Goal: Check status: Check status

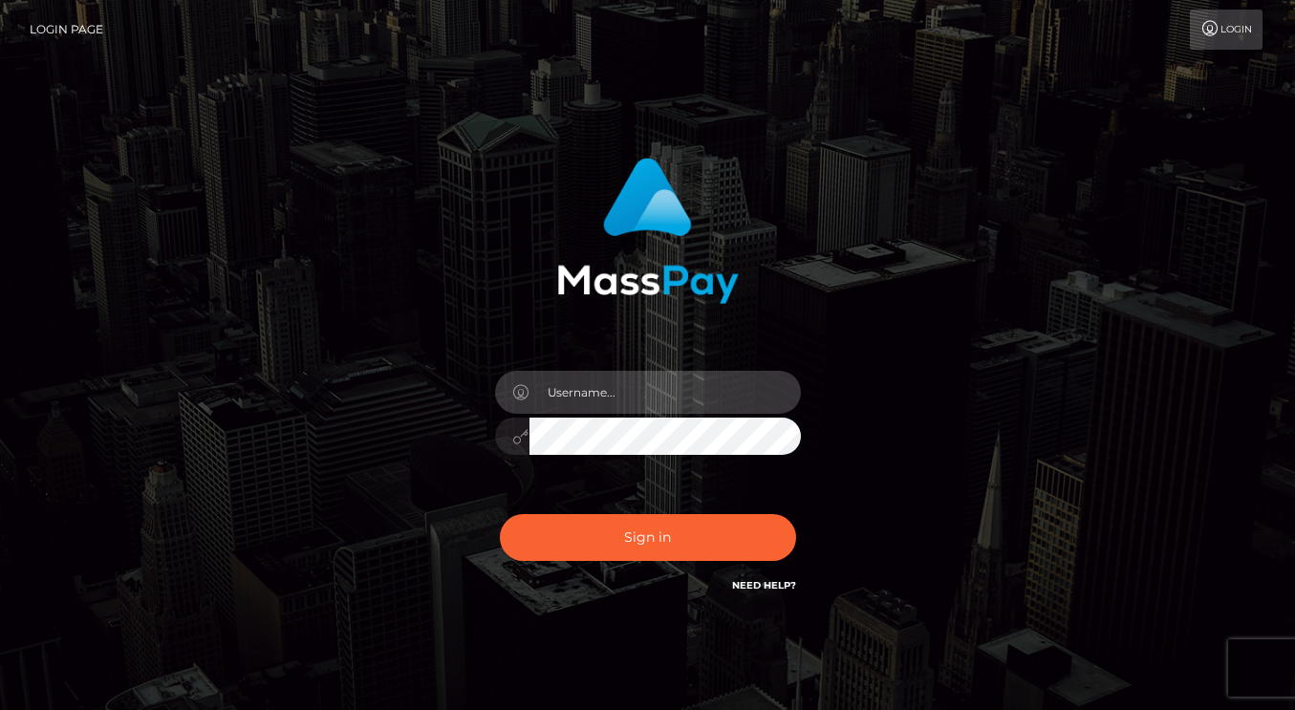
type input "dmen.fire"
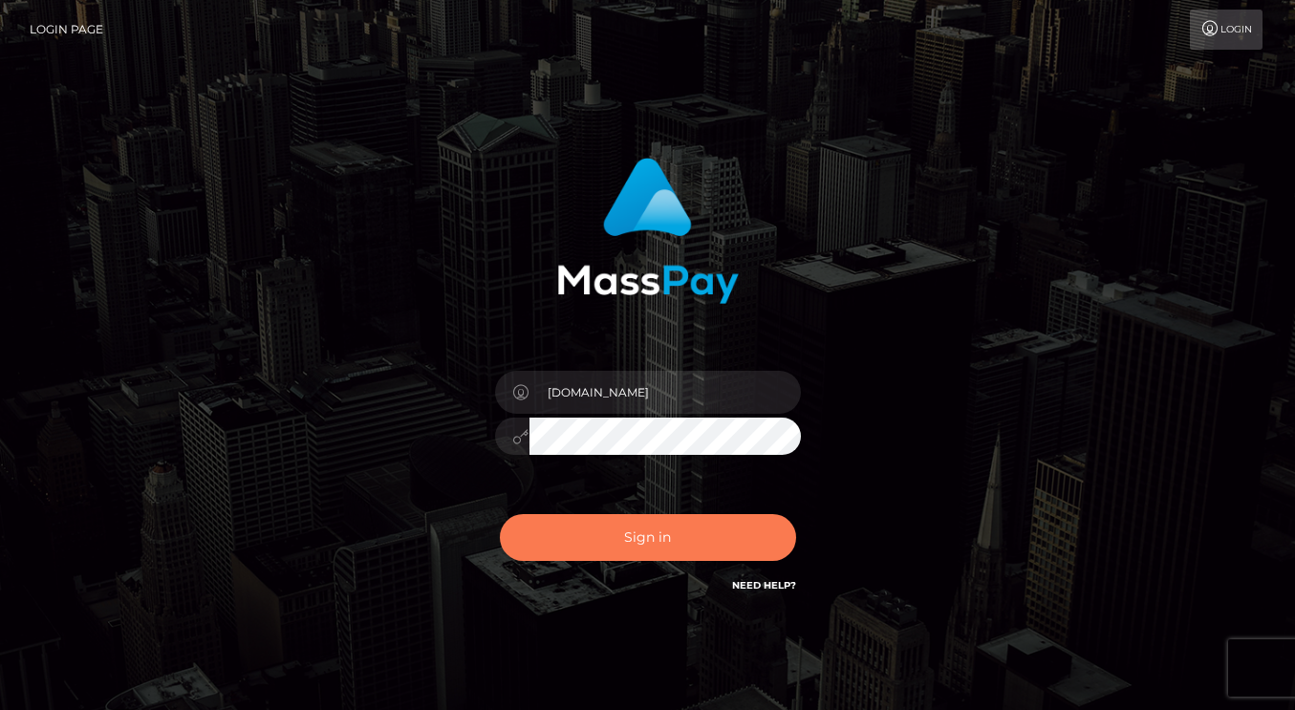
click at [619, 539] on button "Sign in" at bounding box center [648, 537] width 296 height 47
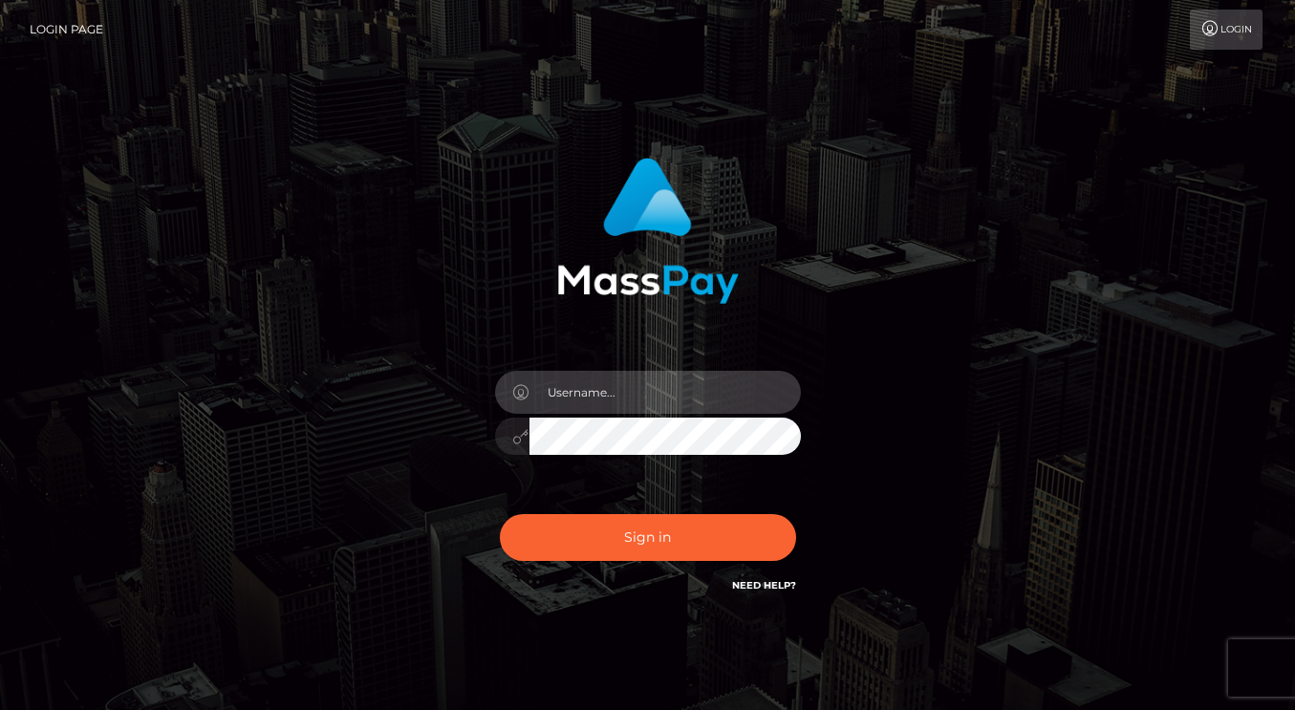
type input "dmen.fire"
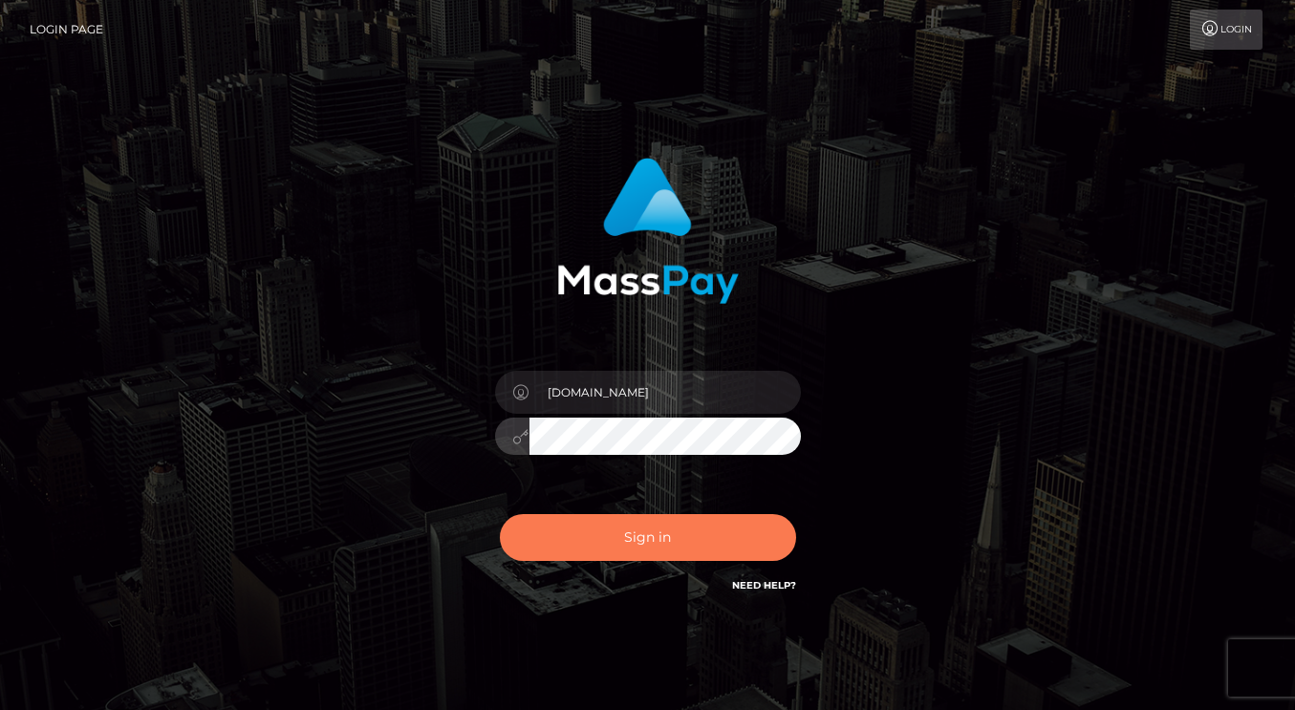
click at [610, 534] on button "Sign in" at bounding box center [648, 537] width 296 height 47
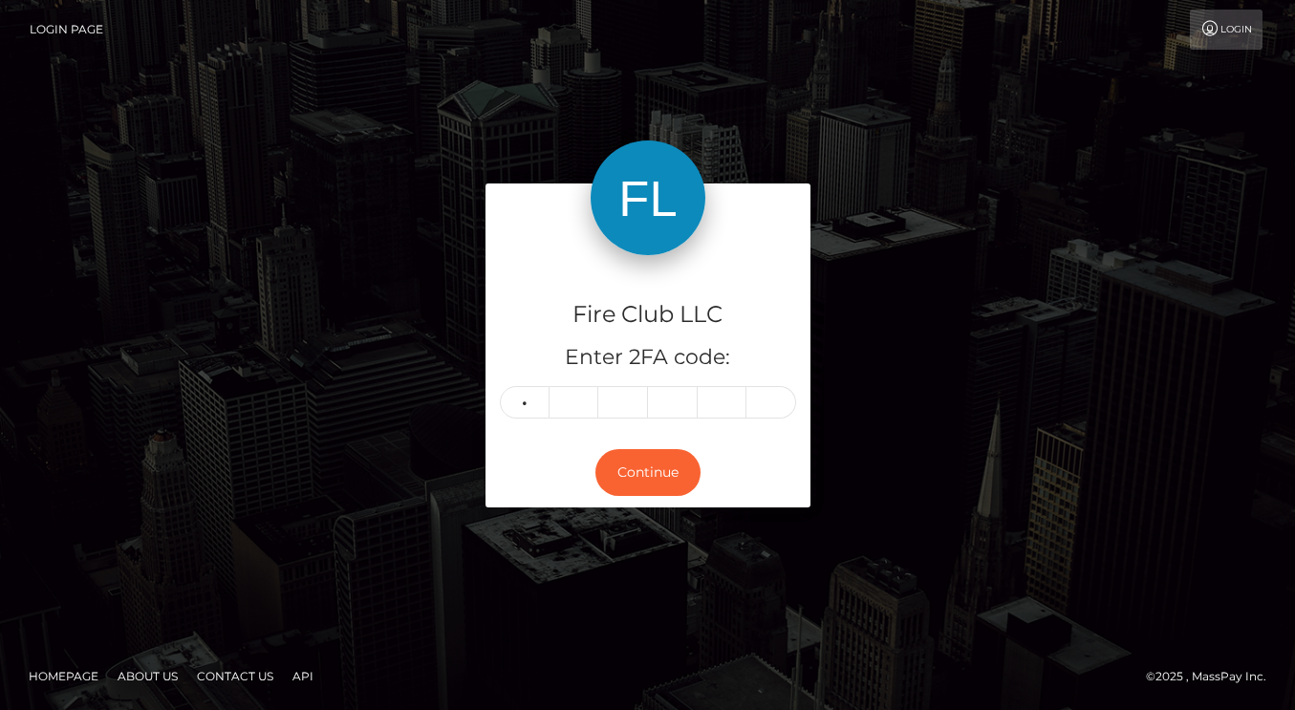
type input "1"
type input "8"
type input "2"
type input "1"
type input "3"
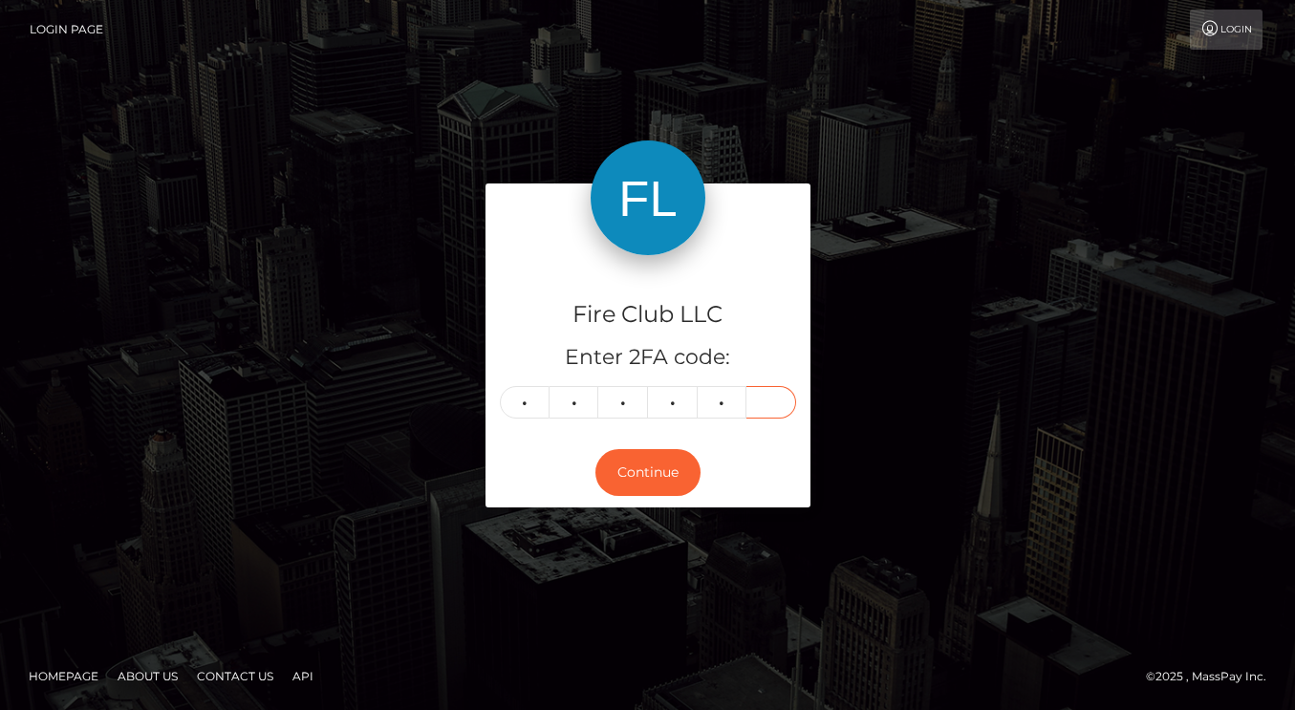
type input "7"
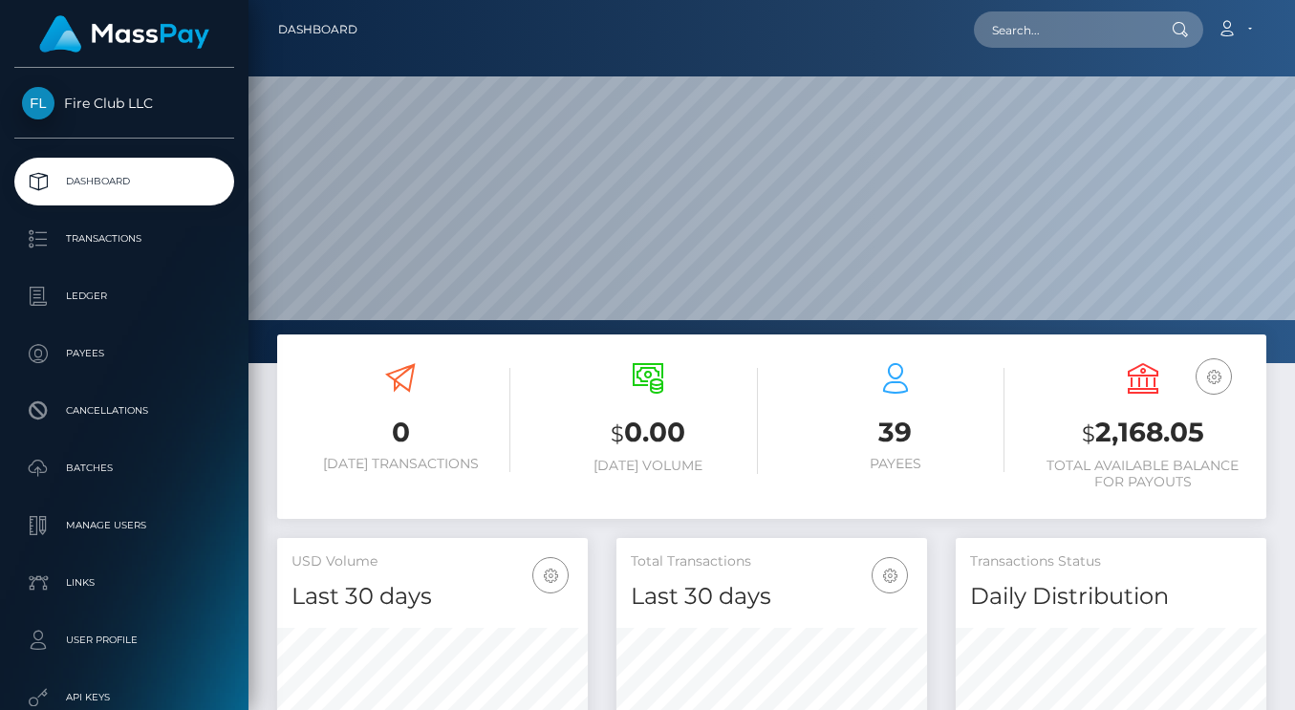
scroll to position [337, 311]
click at [99, 302] on p "Ledger" at bounding box center [124, 296] width 204 height 29
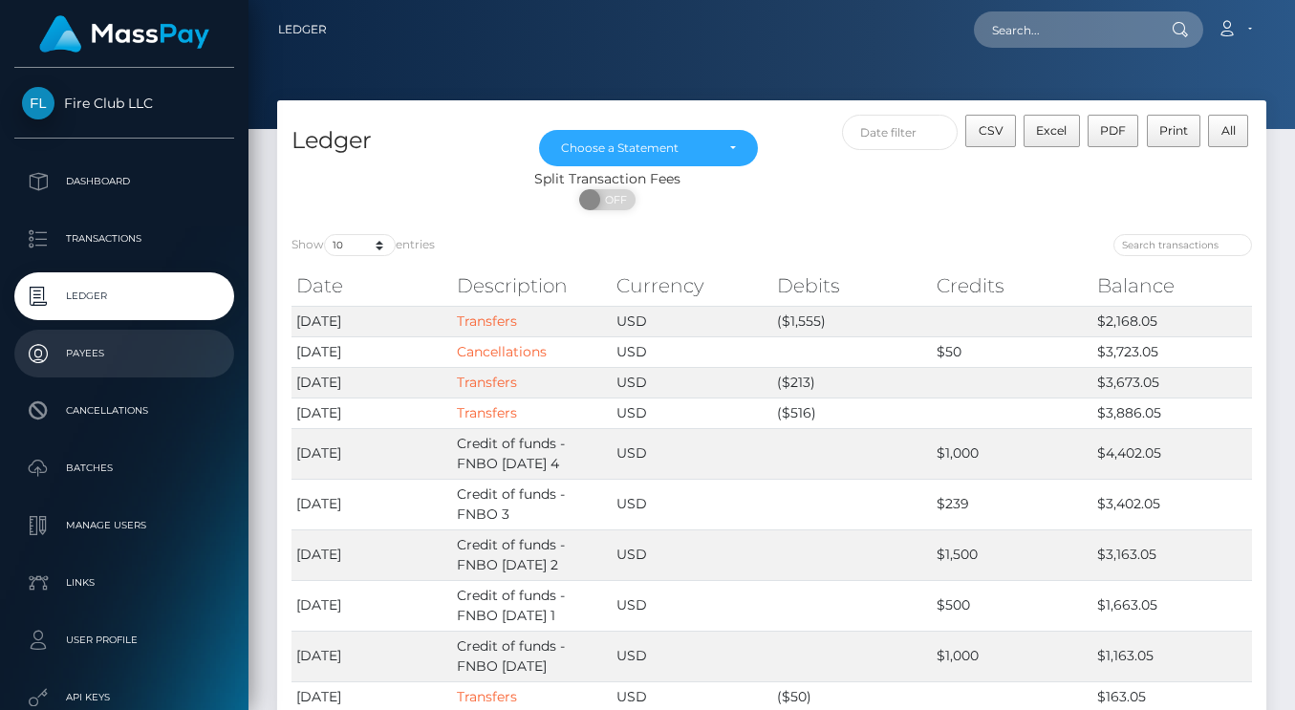
click at [102, 353] on p "Payees" at bounding box center [124, 353] width 204 height 29
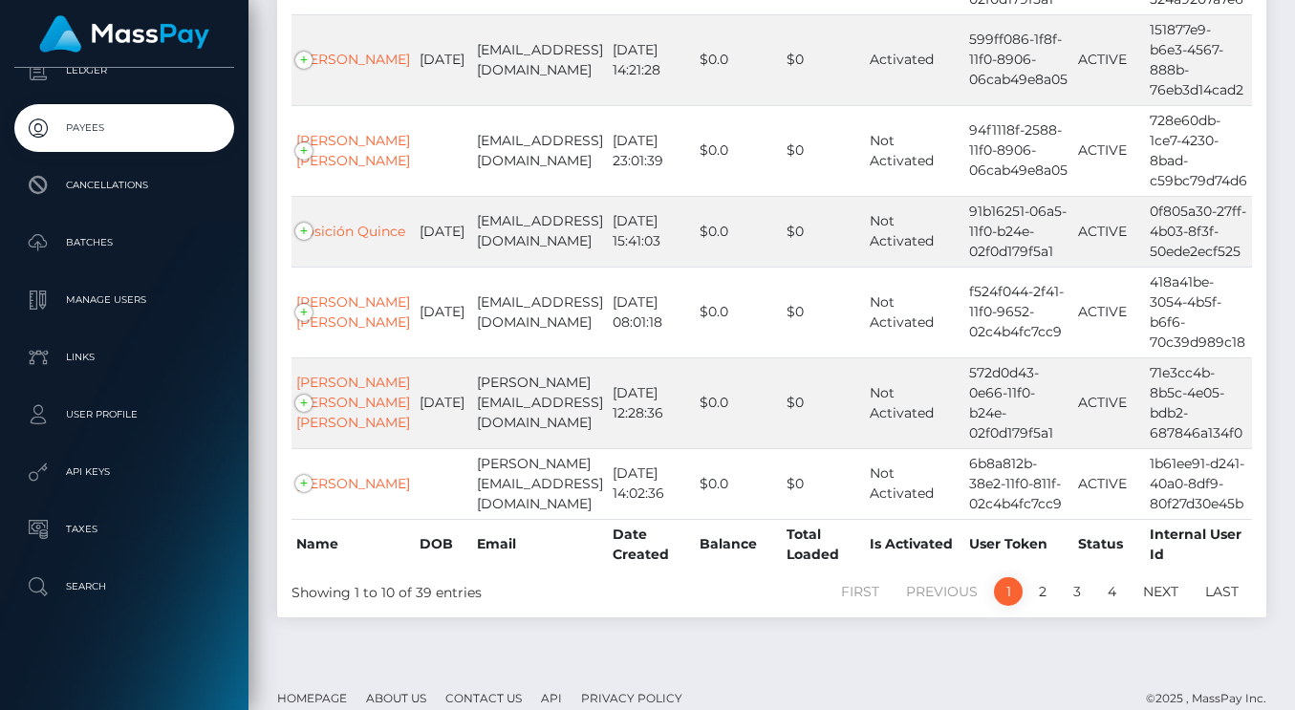
scroll to position [679, 0]
click at [1045, 578] on link "2" at bounding box center [1042, 592] width 29 height 29
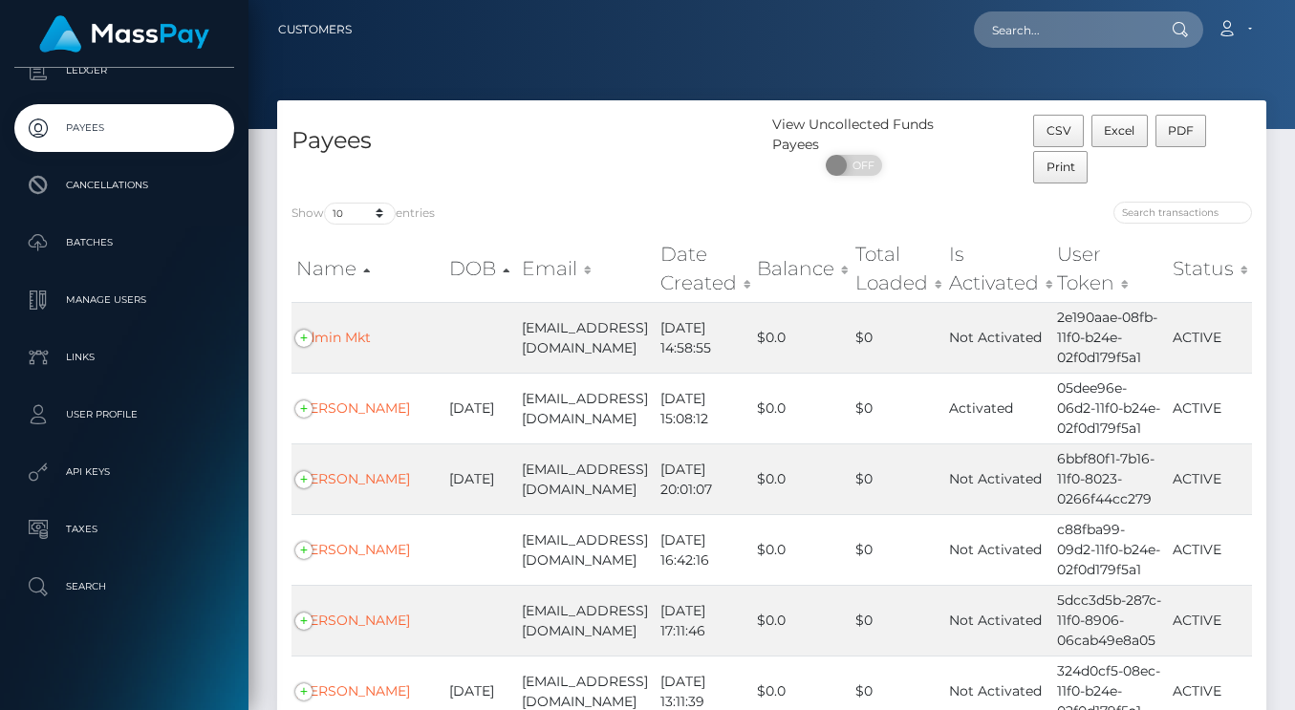
scroll to position [0, 0]
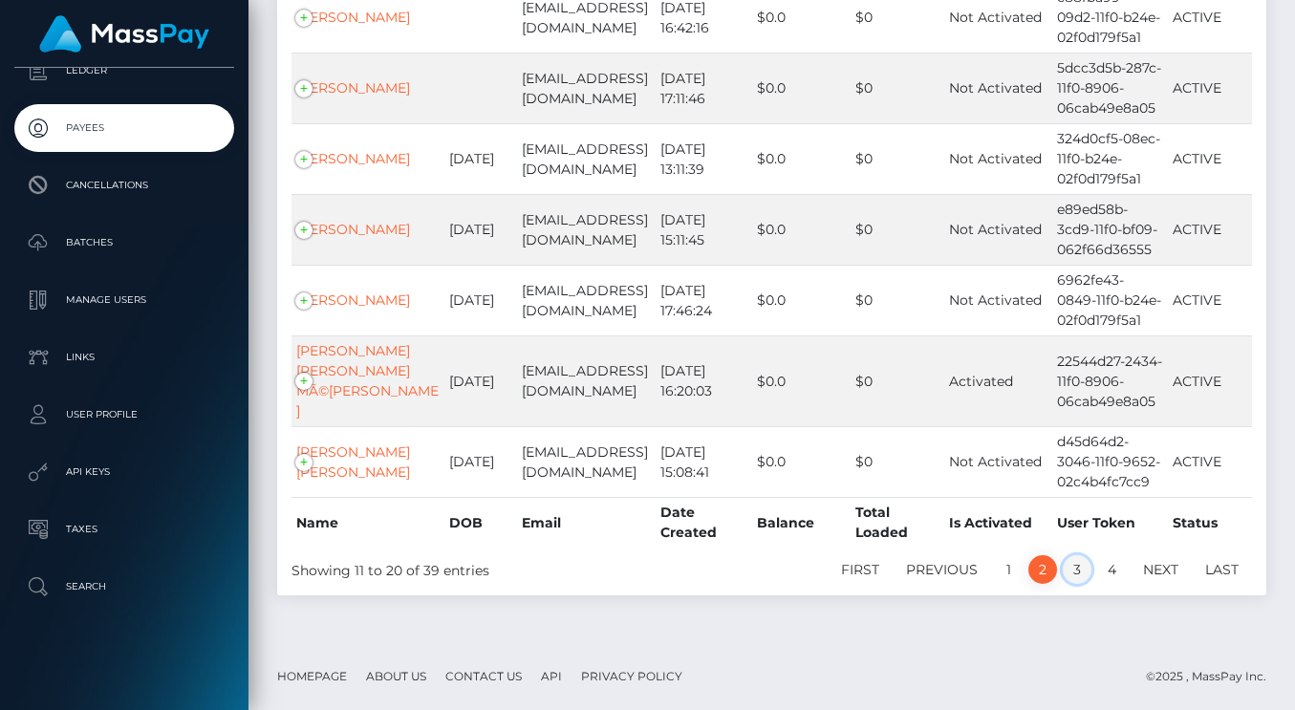
click at [1071, 571] on link "3" at bounding box center [1076, 569] width 29 height 29
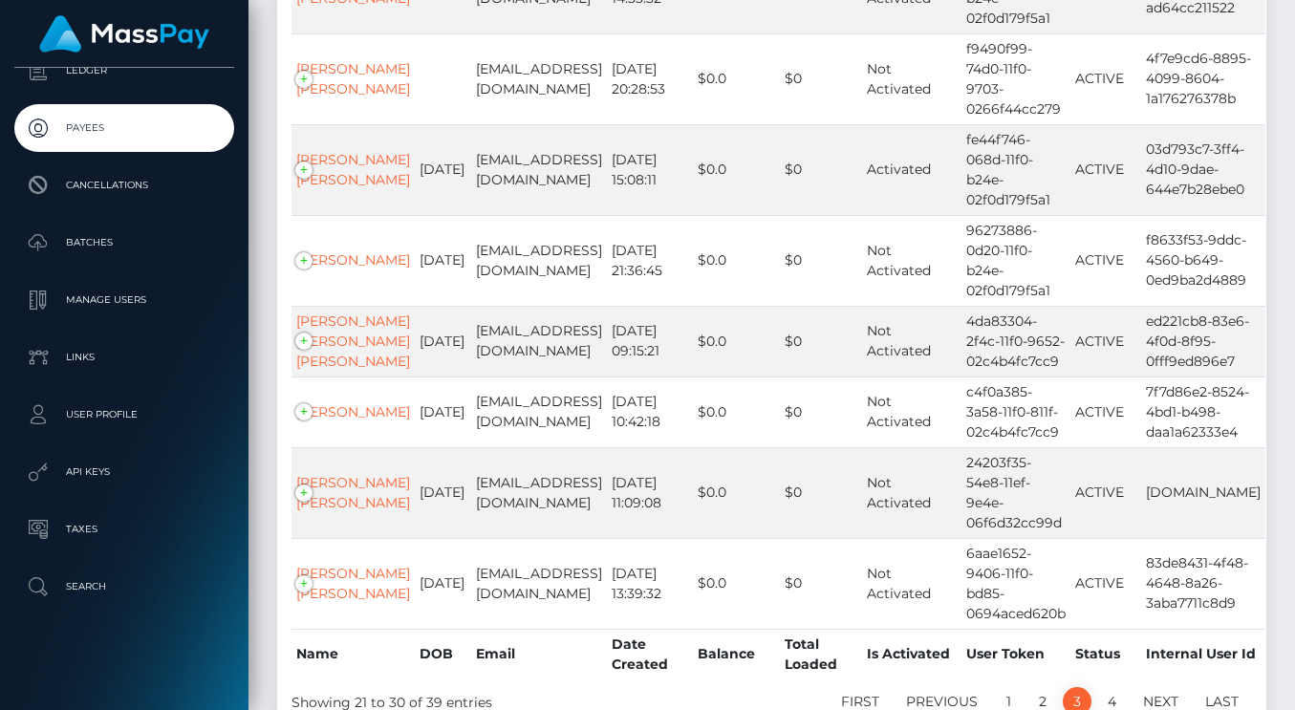
scroll to position [739, 0]
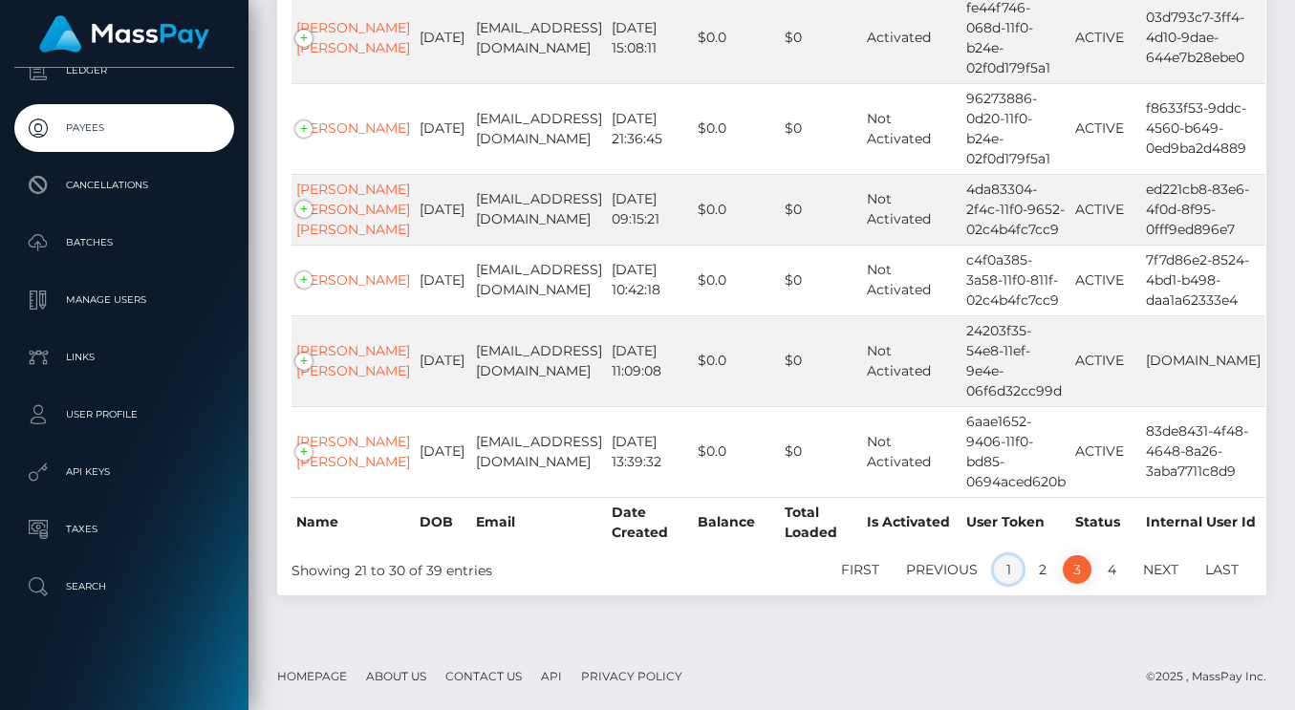
click at [1007, 568] on link "1" at bounding box center [1008, 569] width 29 height 29
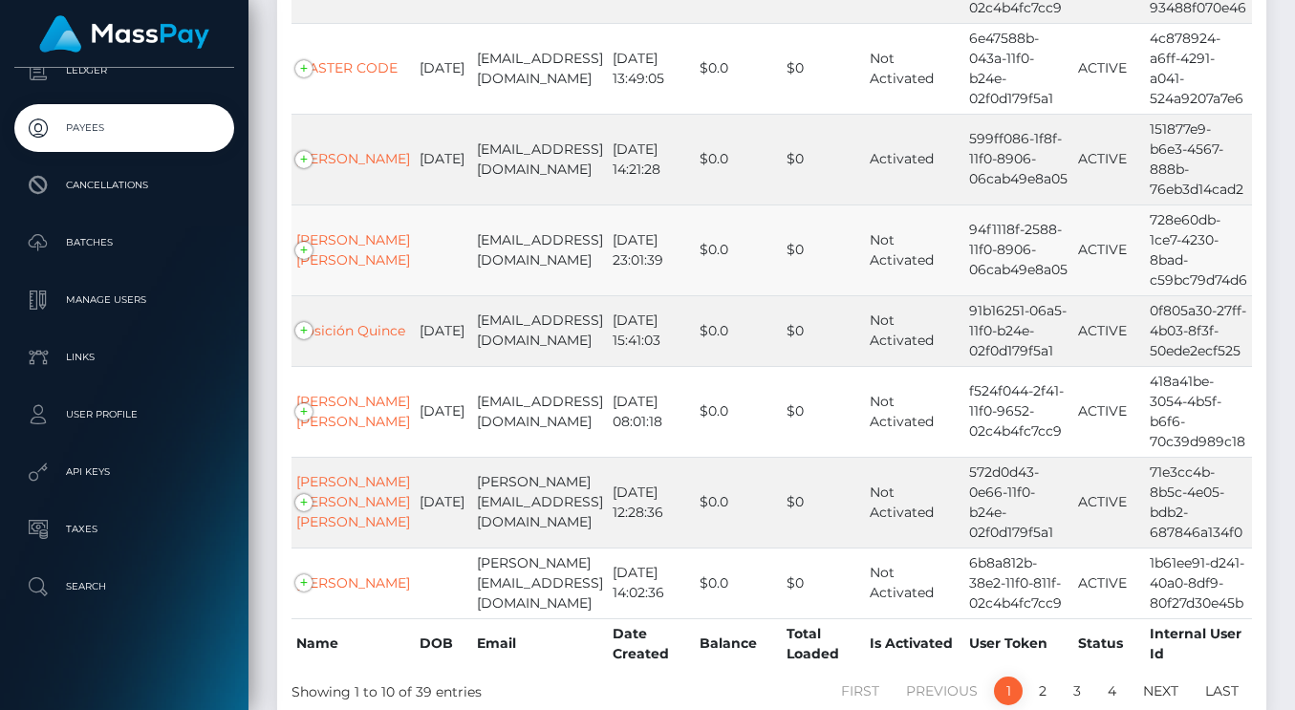
scroll to position [594, 0]
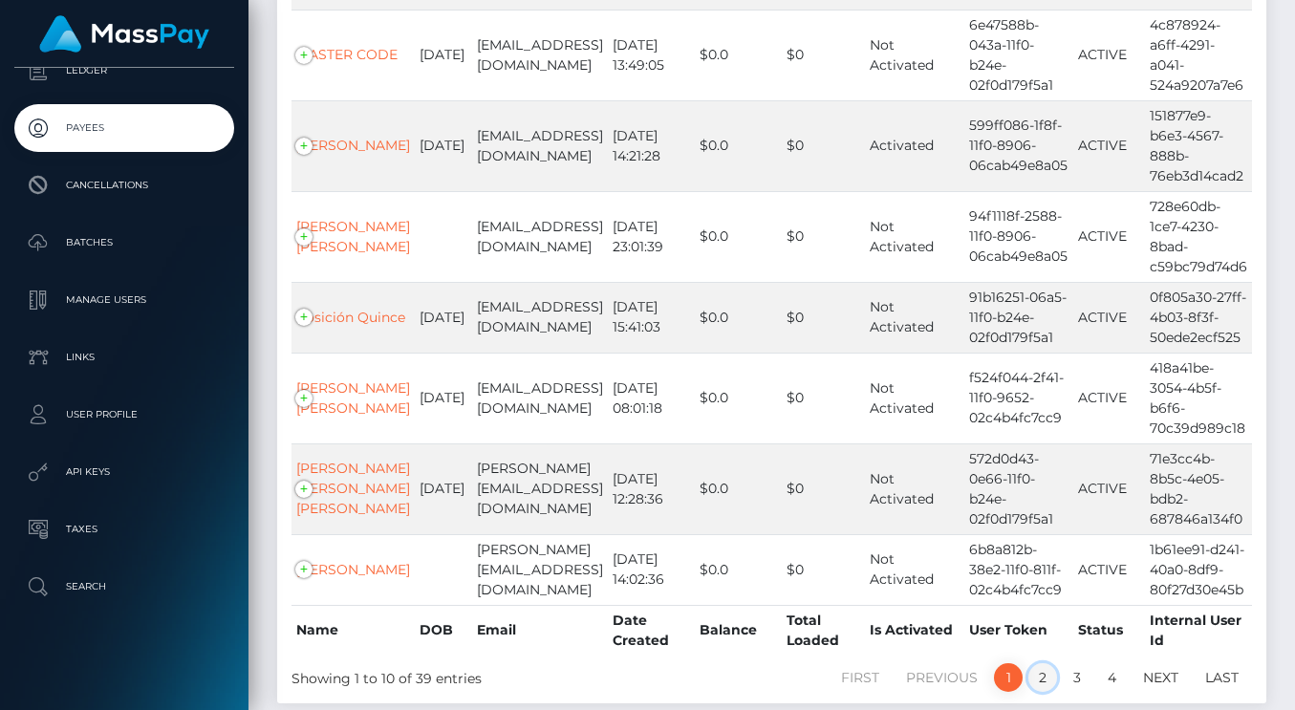
click at [1039, 663] on link "2" at bounding box center [1042, 677] width 29 height 29
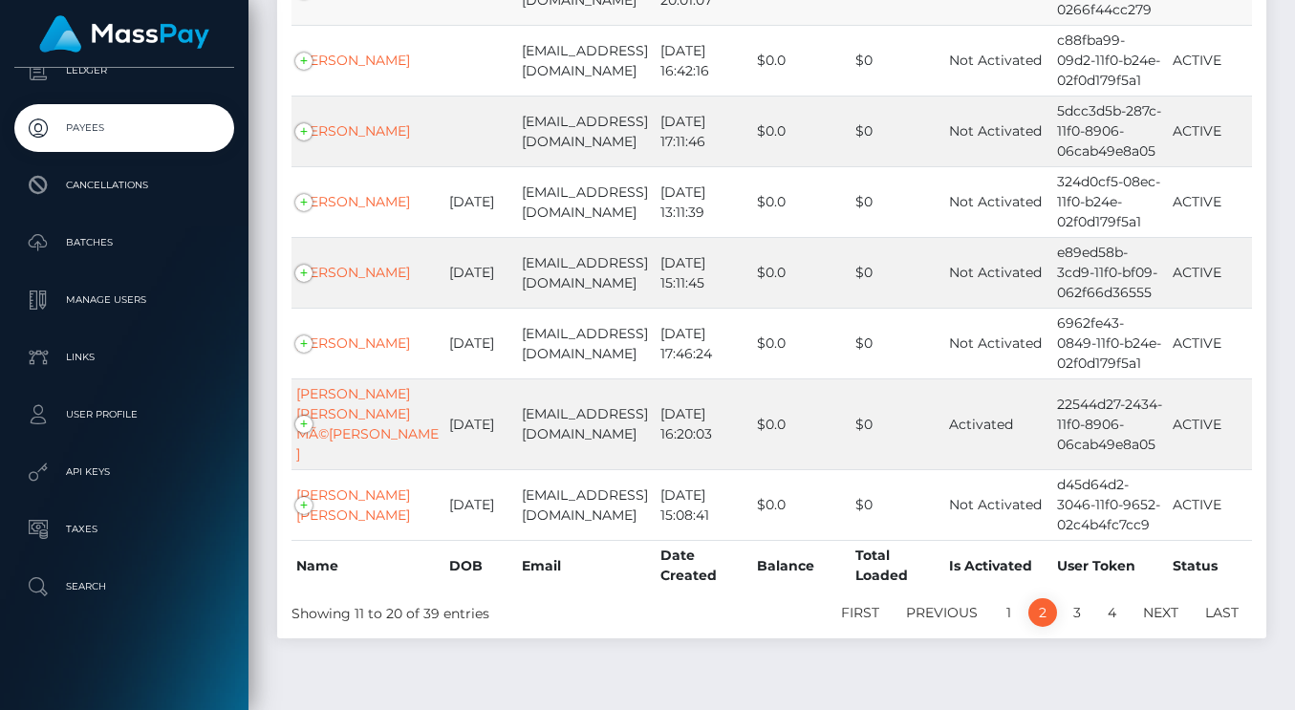
scroll to position [520, 0]
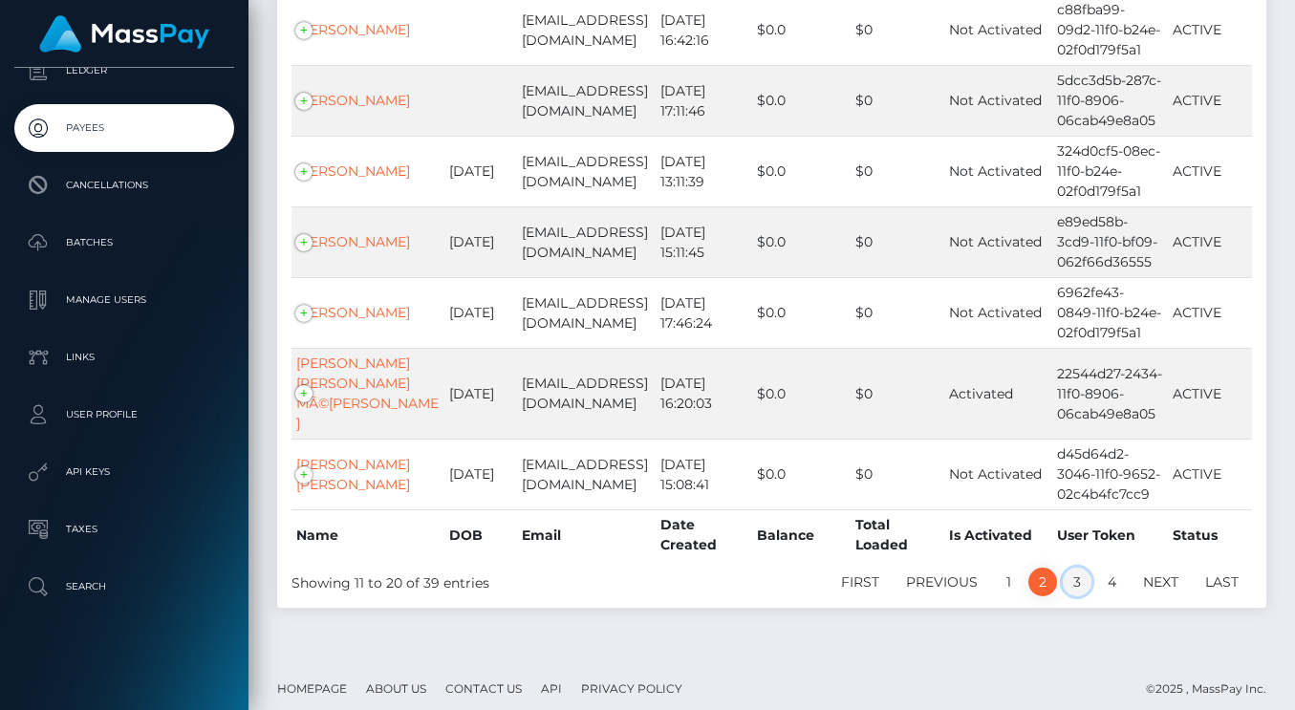
click at [1077, 596] on link "3" at bounding box center [1076, 582] width 29 height 29
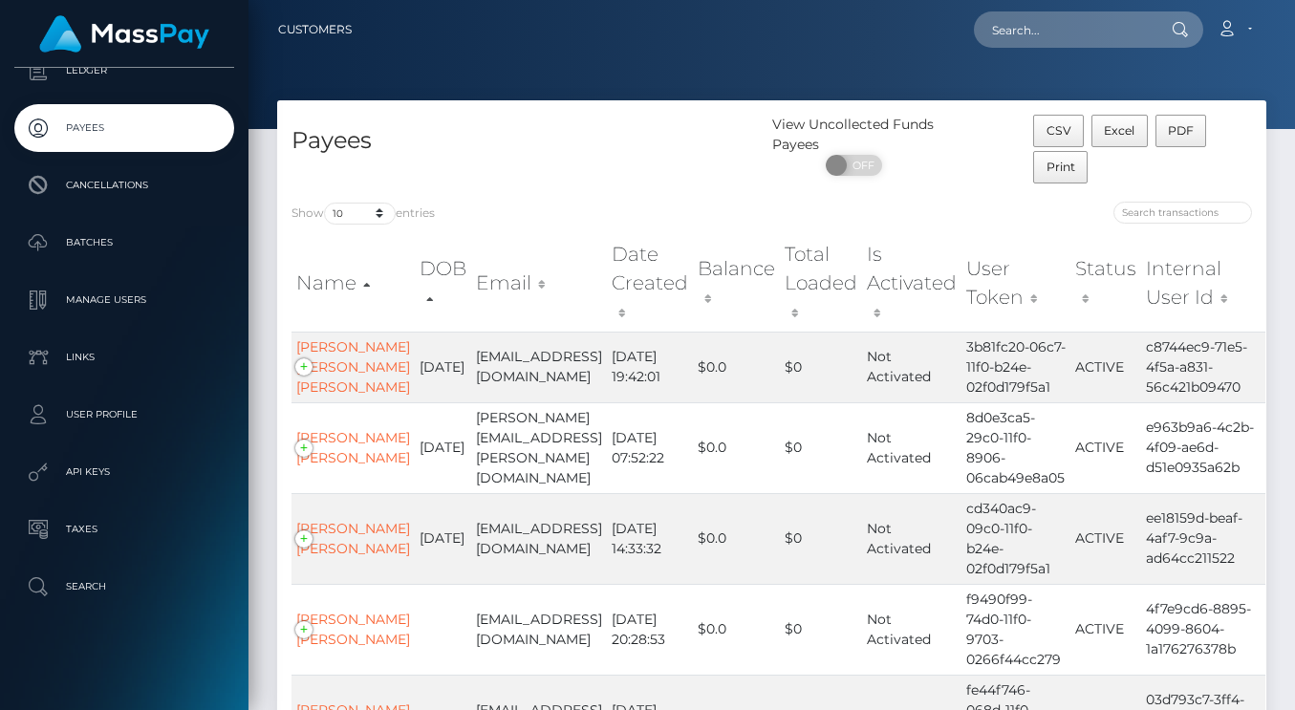
scroll to position [0, 0]
click at [1127, 213] on input "search" at bounding box center [1182, 213] width 139 height 22
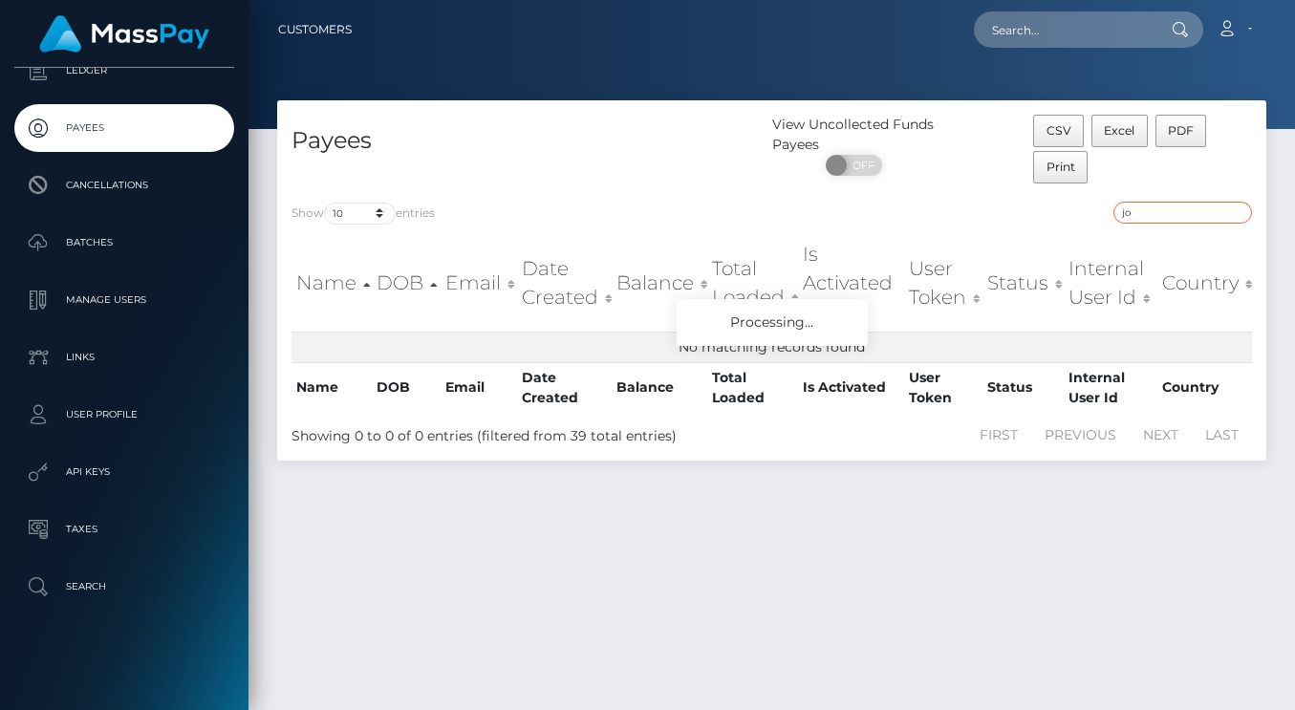
type input "j"
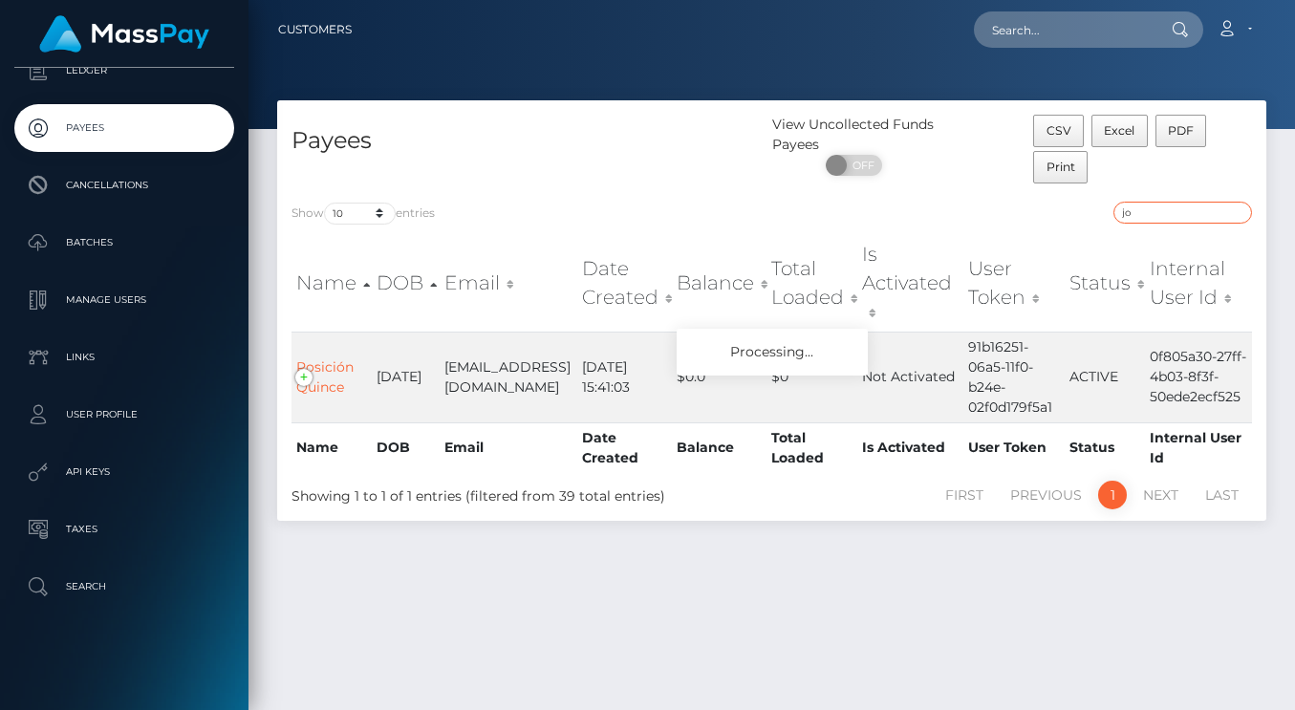
type input "j"
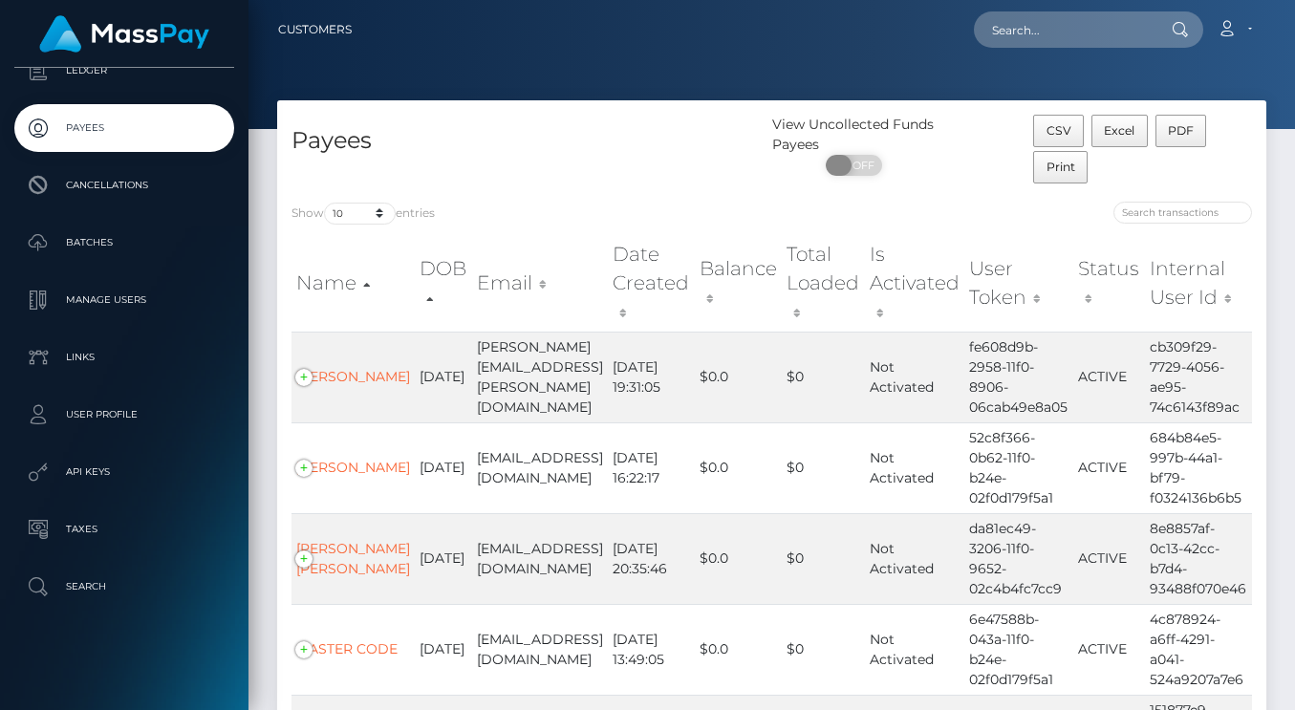
click at [859, 173] on span "OFF" at bounding box center [860, 165] width 48 height 21
checkbox input "true"
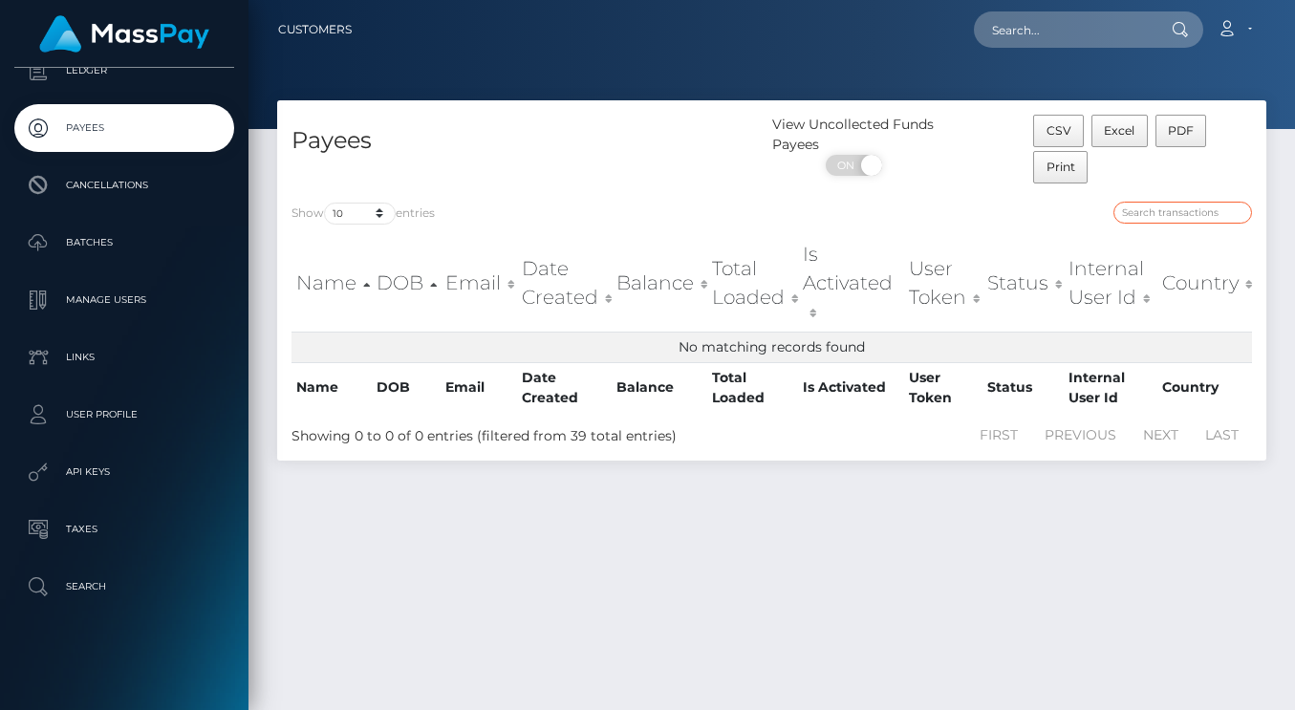
click at [1128, 203] on input "search" at bounding box center [1182, 213] width 139 height 22
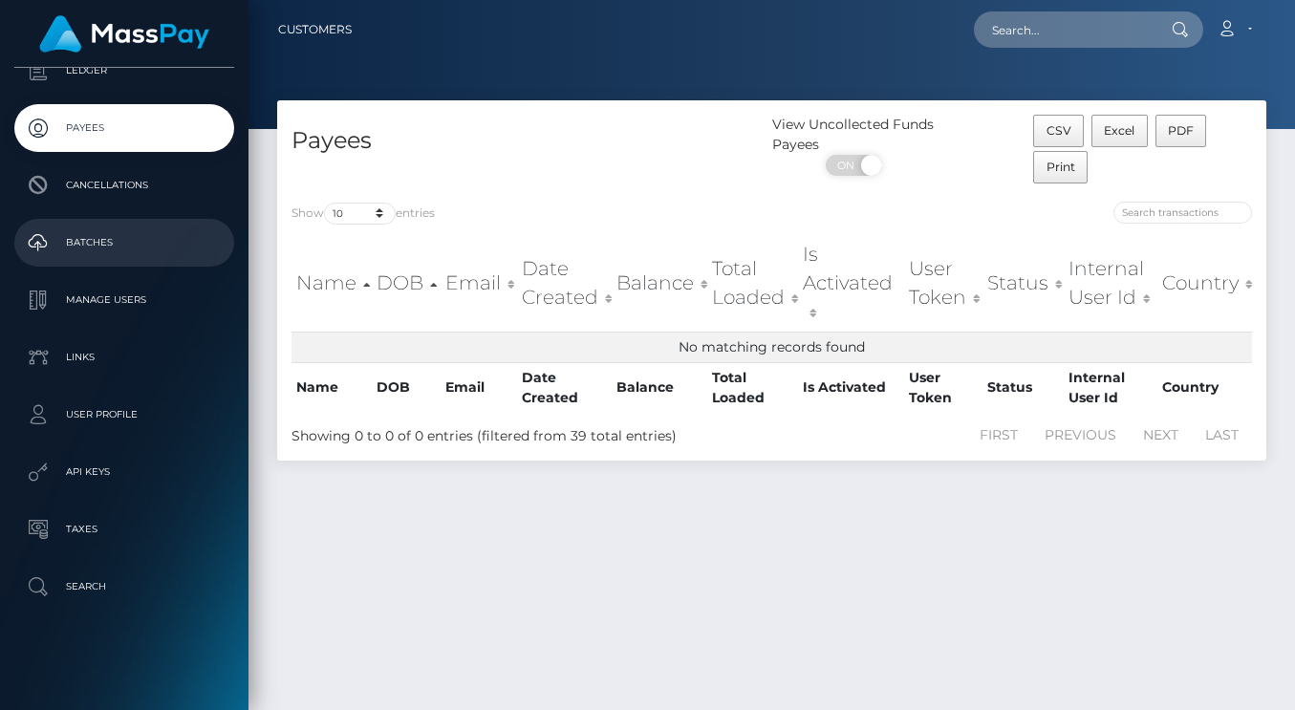
click at [124, 260] on link "Batches" at bounding box center [124, 243] width 220 height 48
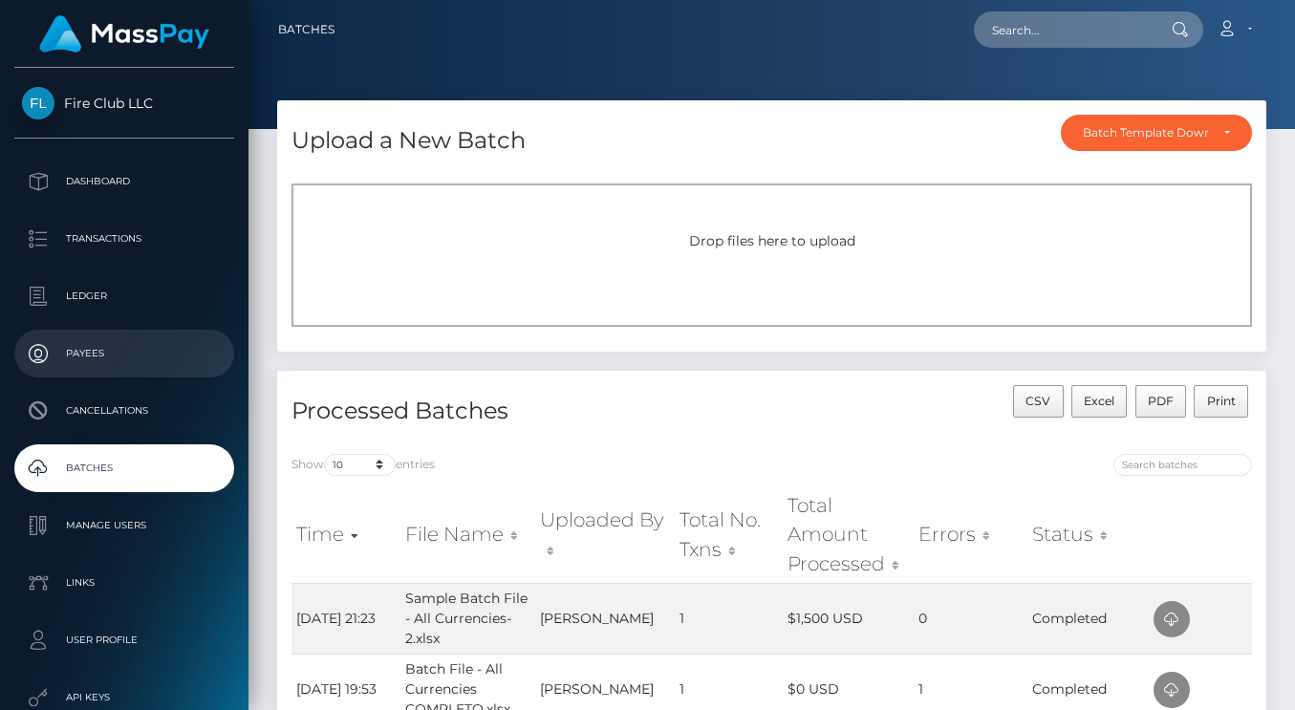
click at [115, 352] on p "Payees" at bounding box center [124, 353] width 204 height 29
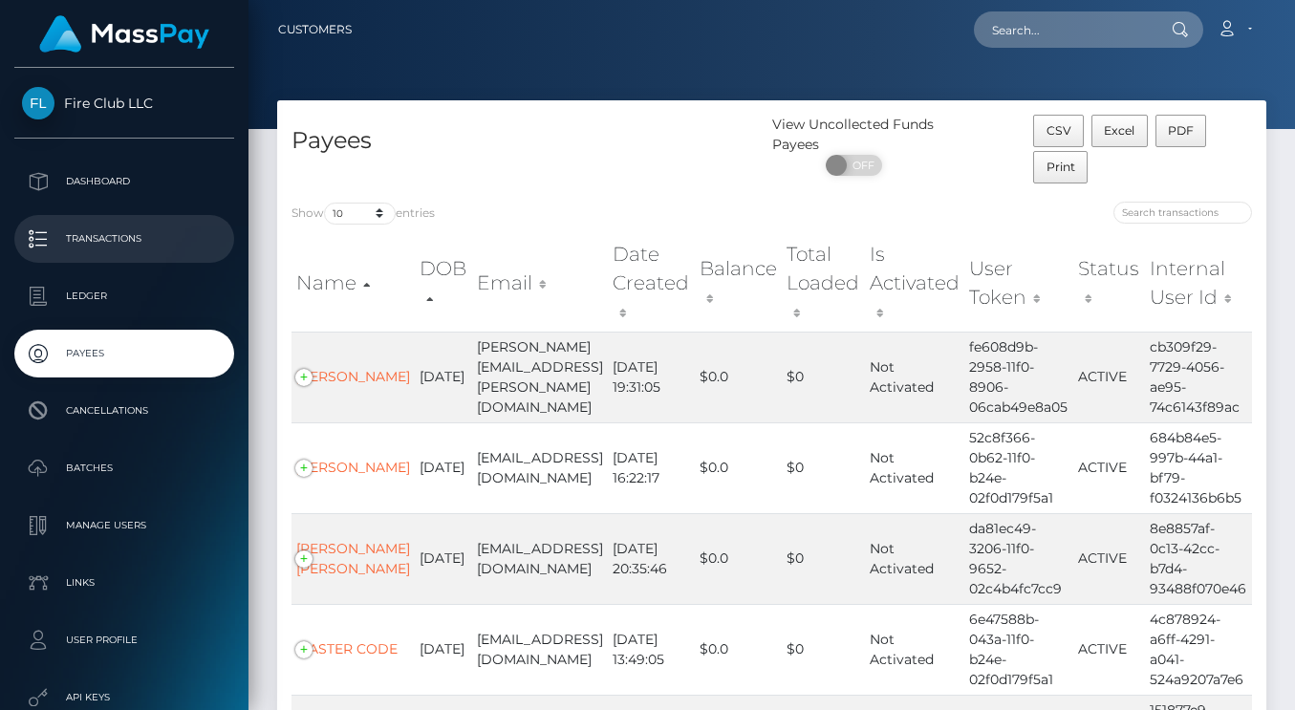
click at [103, 233] on p "Transactions" at bounding box center [124, 239] width 204 height 29
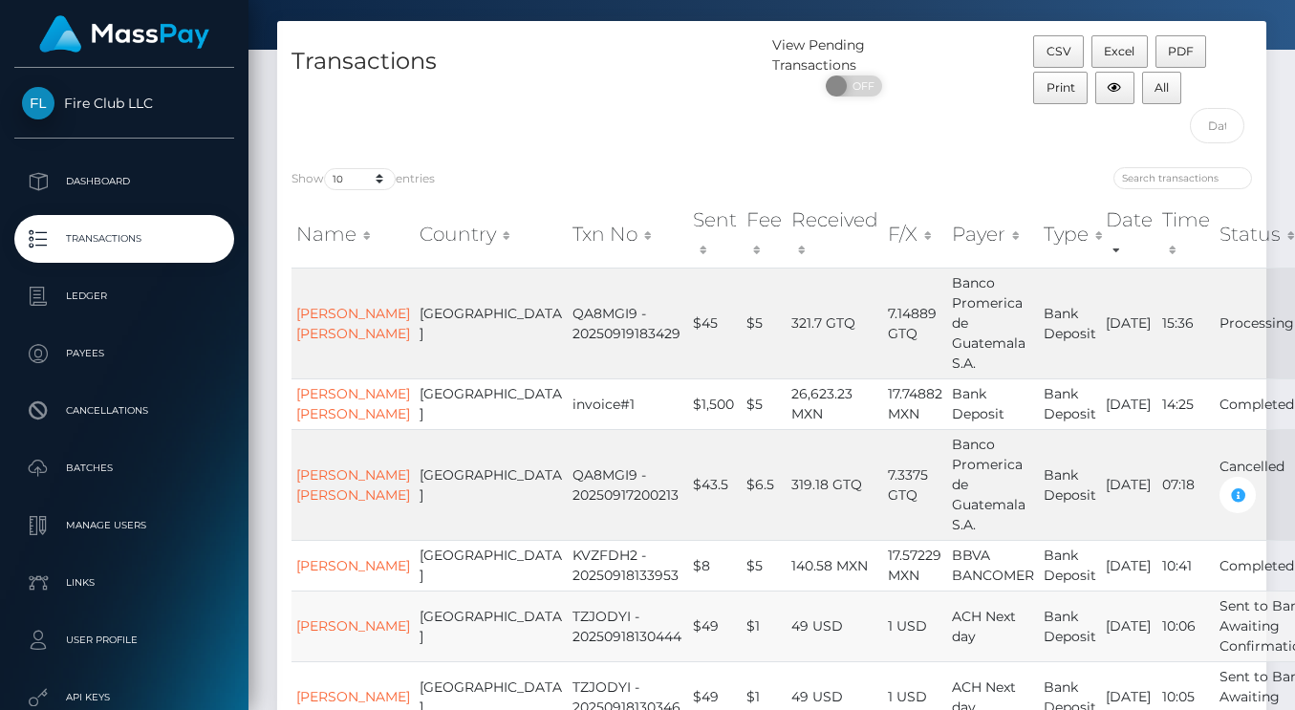
scroll to position [76, 0]
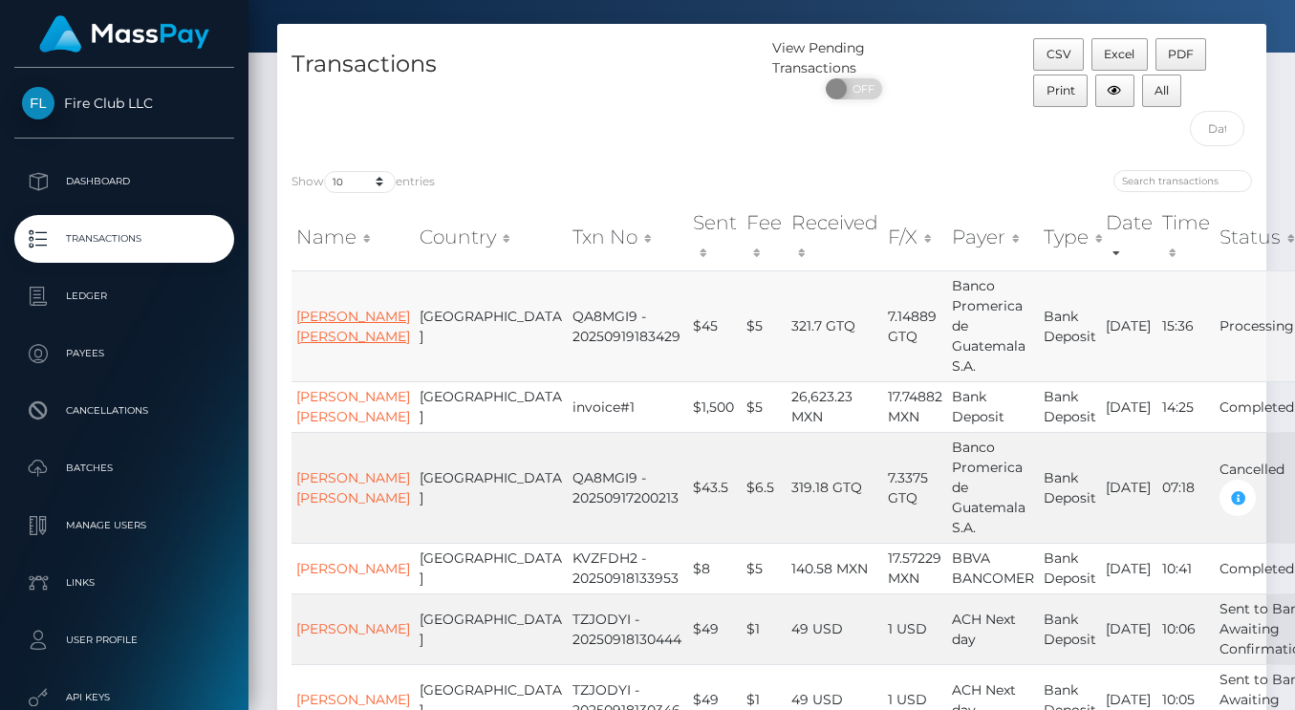
click at [326, 345] on link "[PERSON_NAME] [PERSON_NAME]" at bounding box center [353, 326] width 114 height 37
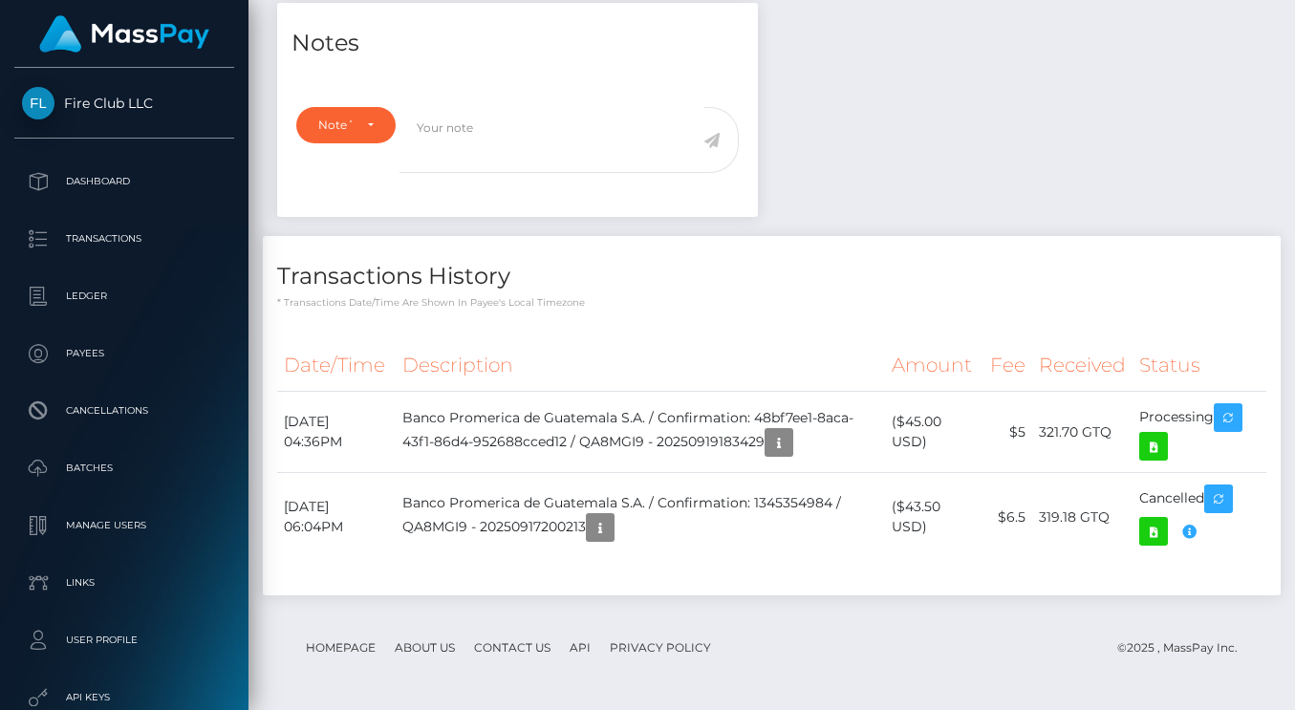
scroll to position [686, 0]
click at [767, 431] on icon "button" at bounding box center [778, 443] width 23 height 24
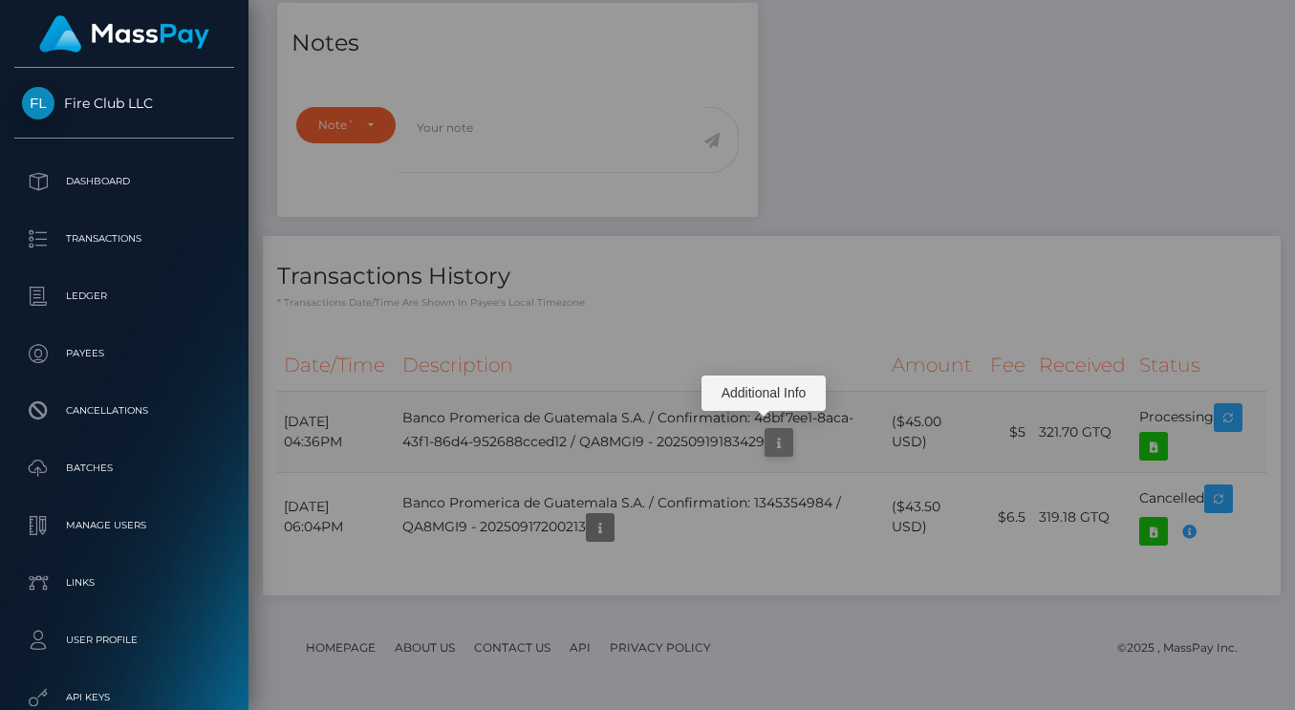
scroll to position [0, 0]
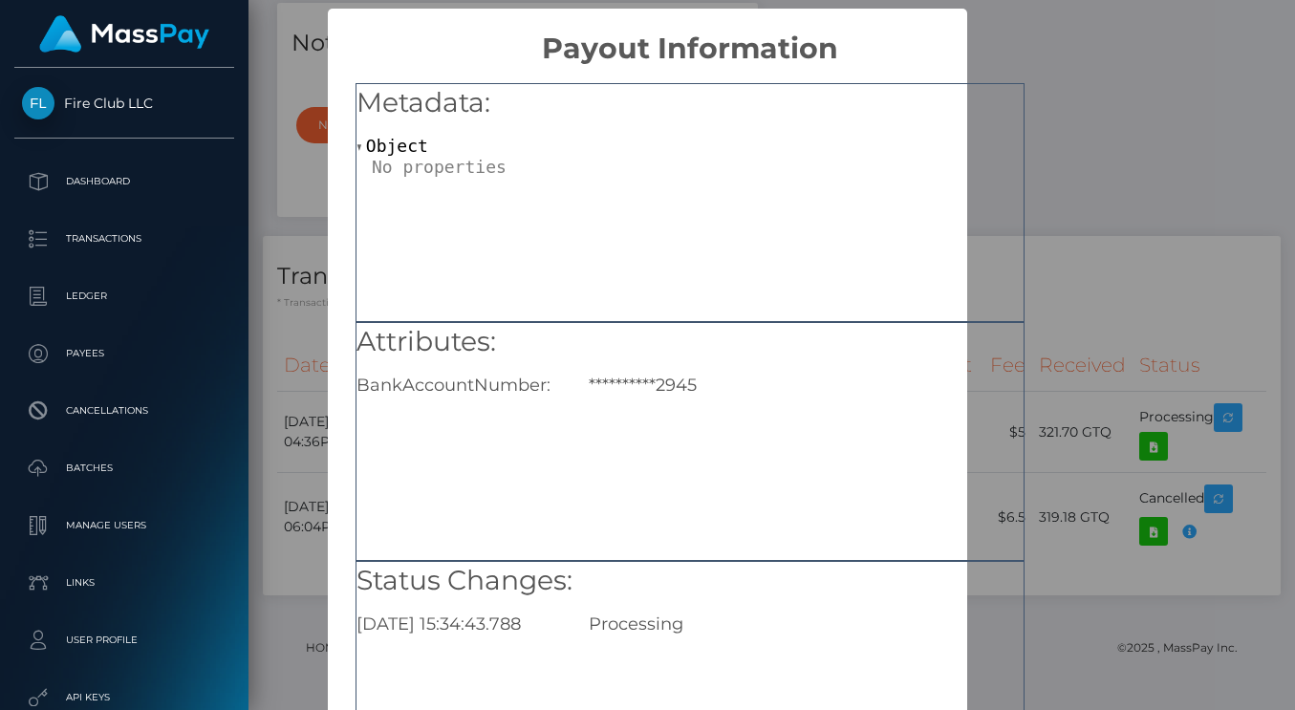
click at [1162, 102] on div "**********" at bounding box center [647, 355] width 1295 height 710
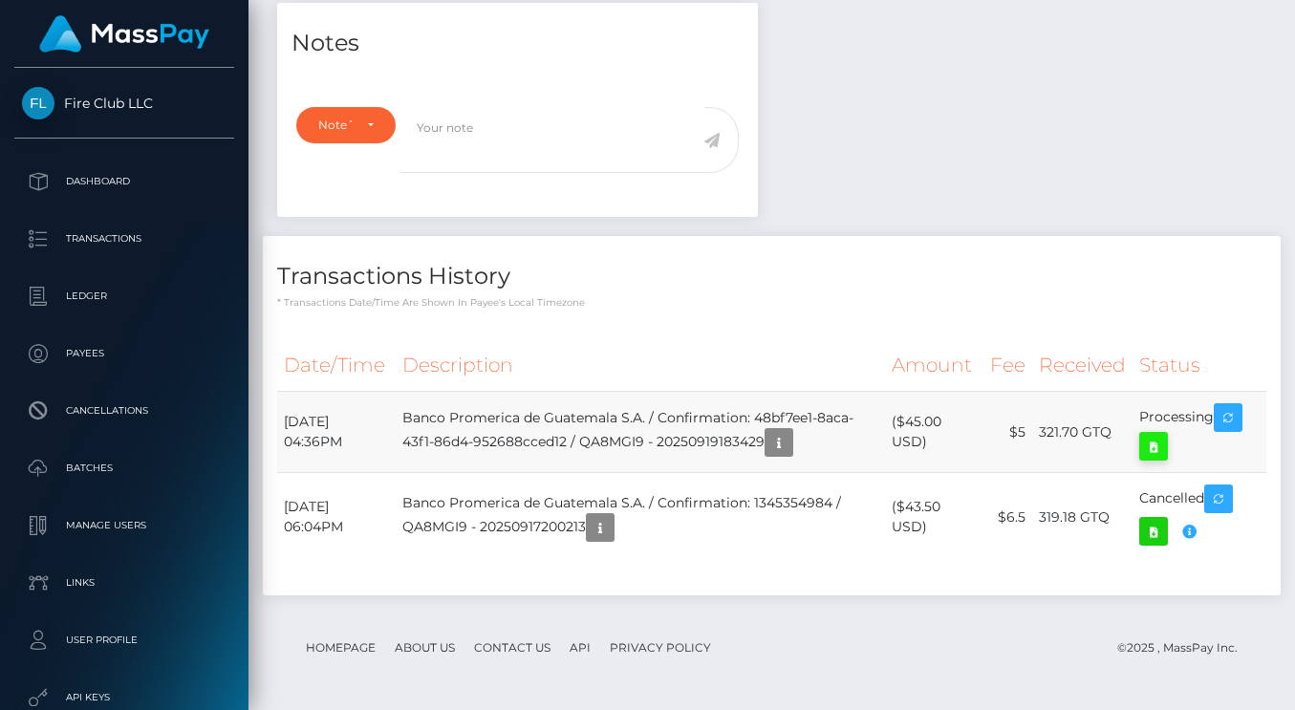
click at [1165, 435] on icon at bounding box center [1153, 447] width 23 height 24
click at [768, 435] on icon "button" at bounding box center [778, 443] width 23 height 24
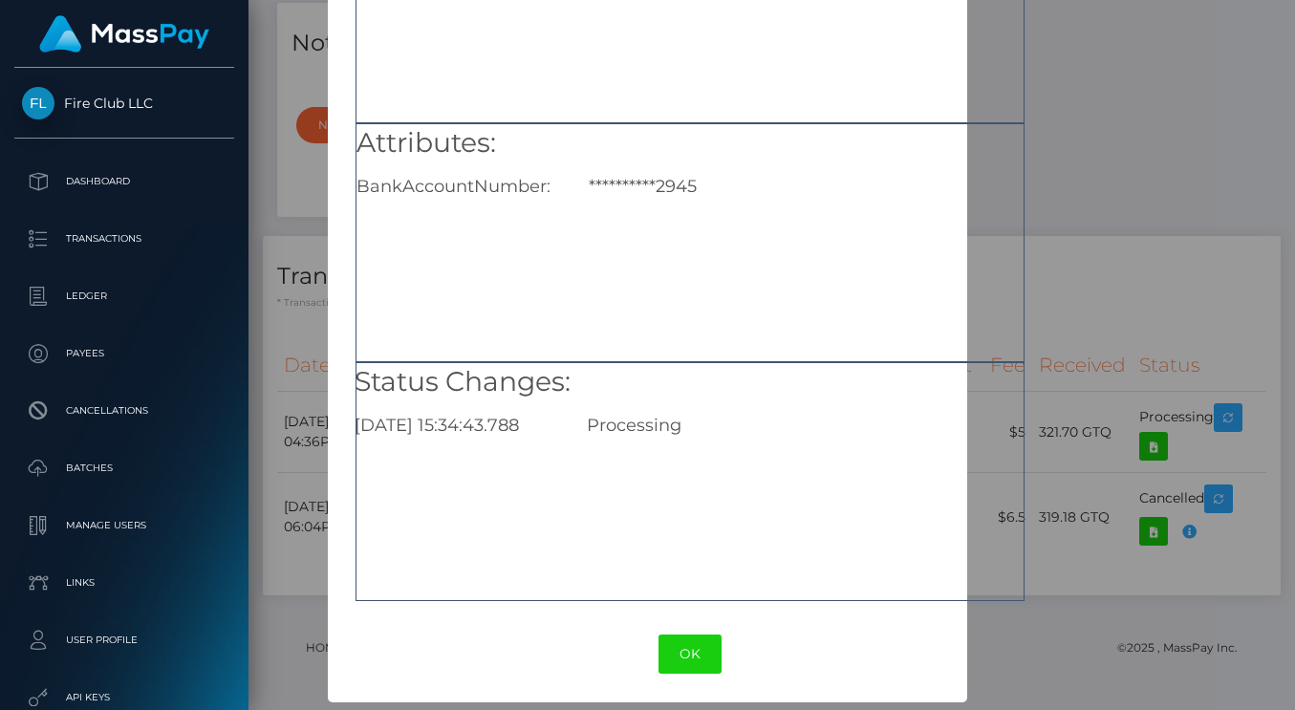
scroll to position [199, 0]
click at [698, 673] on button "OK" at bounding box center [689, 653] width 63 height 39
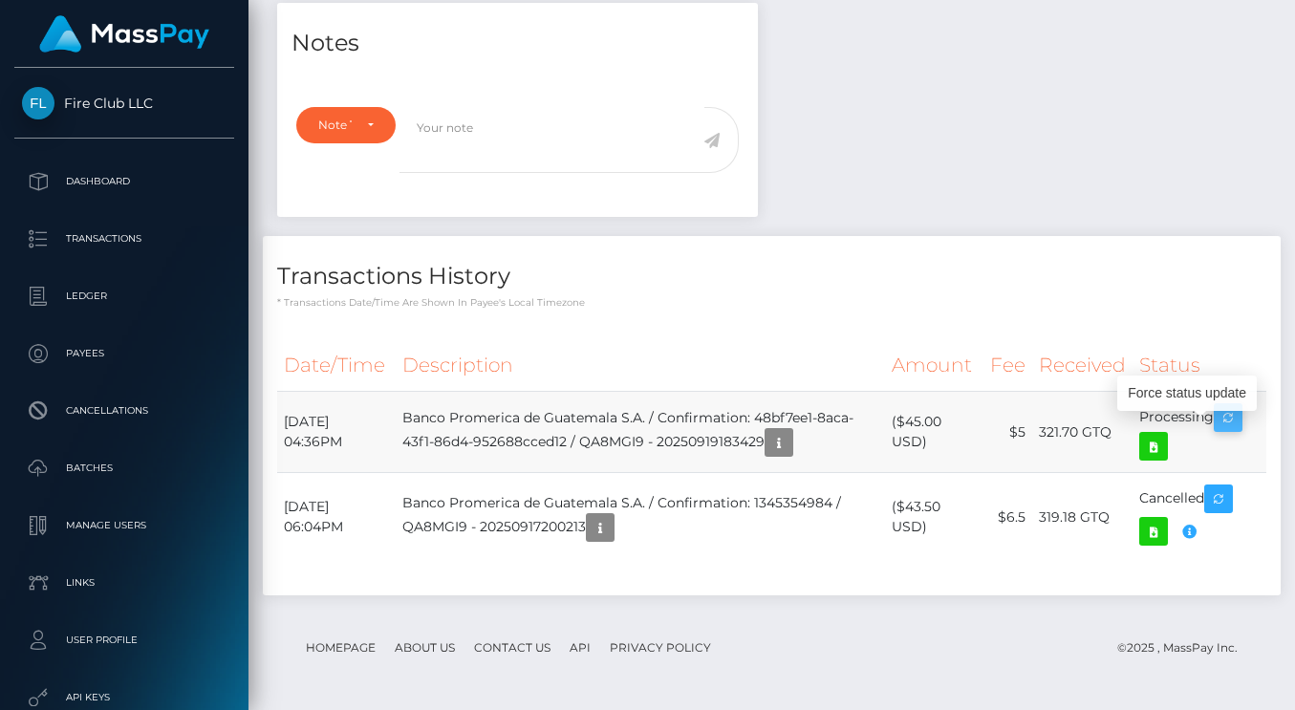
click at [1216, 425] on icon "button" at bounding box center [1227, 418] width 23 height 24
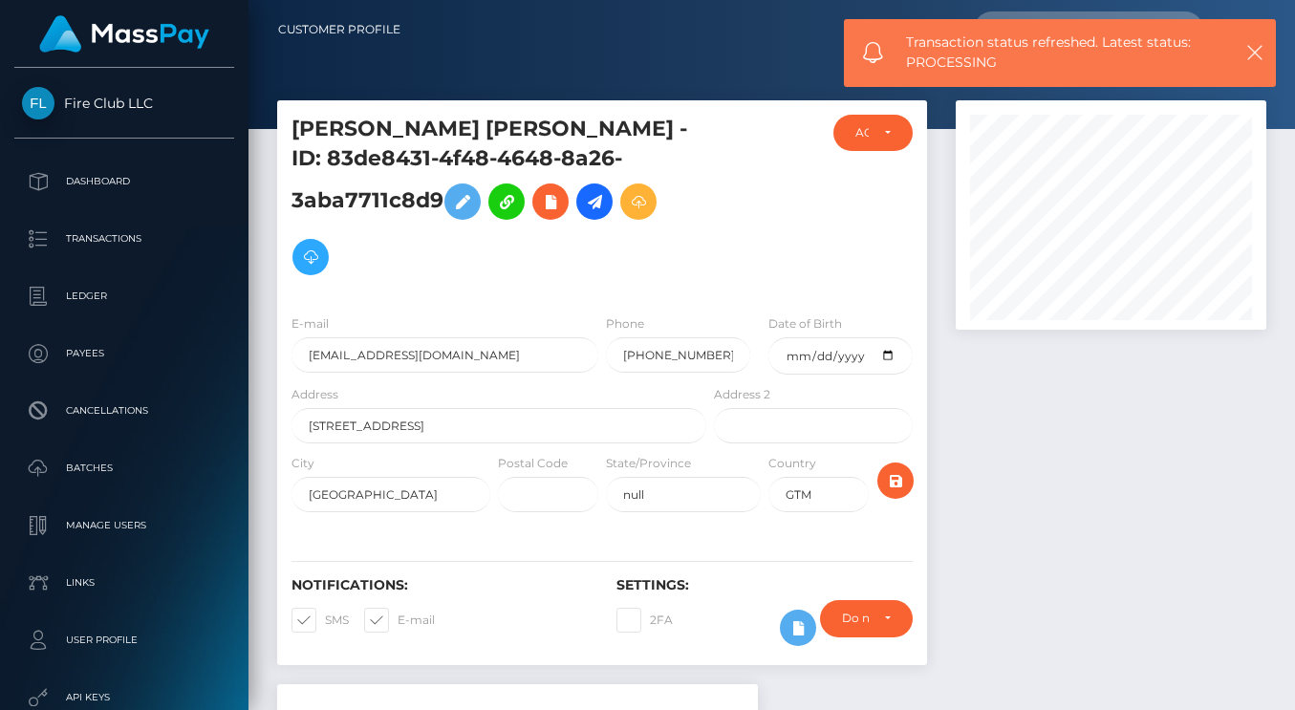
scroll to position [0, 0]
click at [108, 230] on p "Transactions" at bounding box center [124, 239] width 204 height 29
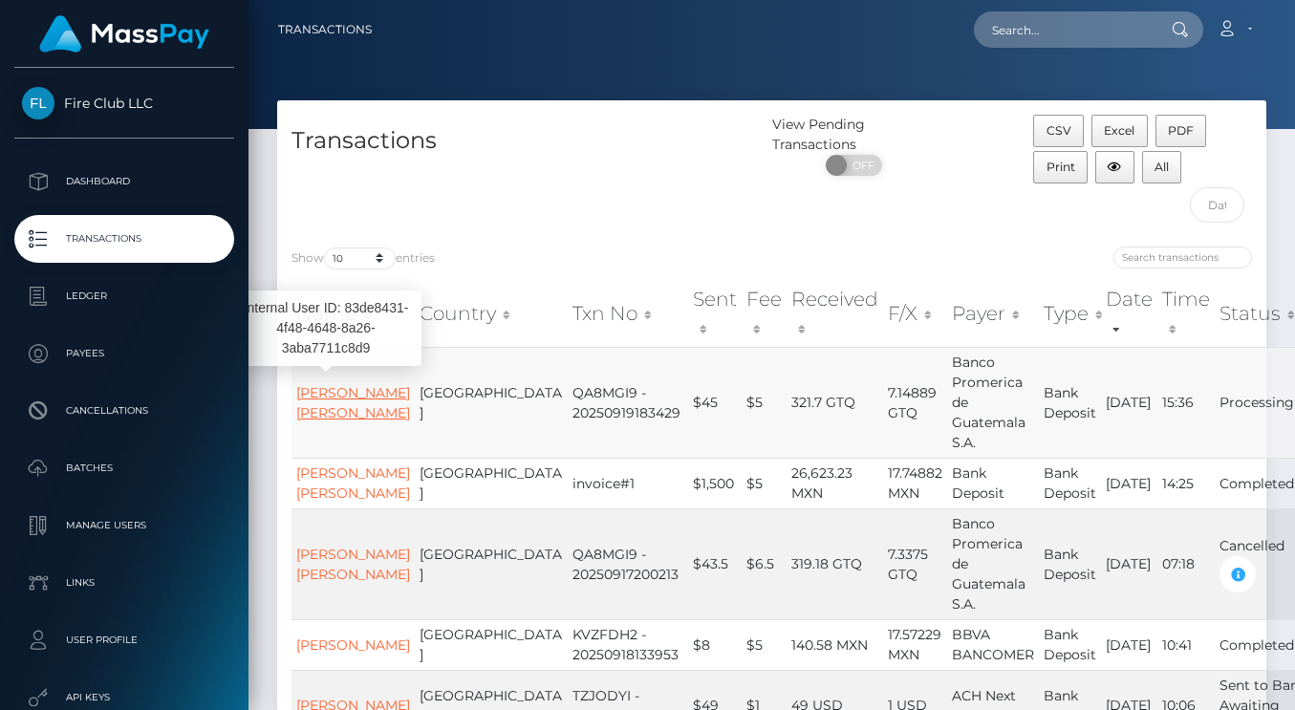
click at [329, 402] on link "José Luis Cordova Tercero" at bounding box center [353, 402] width 114 height 37
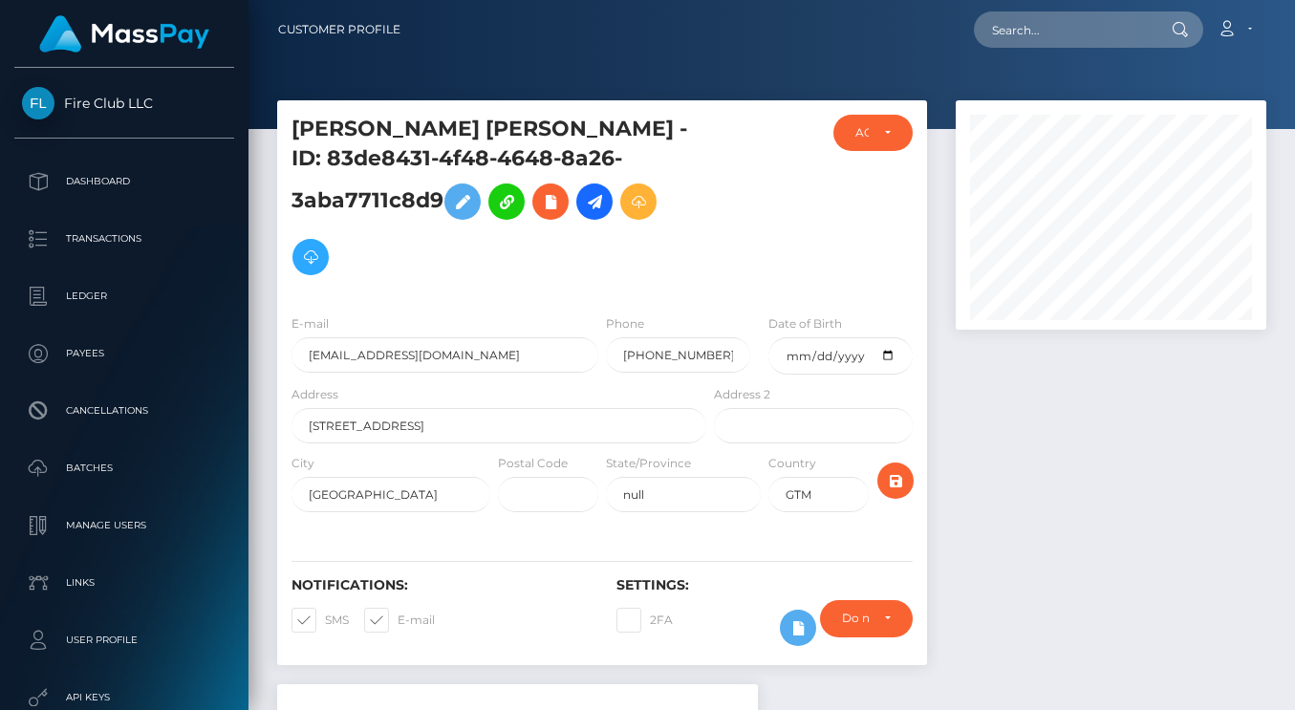
scroll to position [229, 311]
click at [101, 177] on p "Dashboard" at bounding box center [124, 181] width 204 height 29
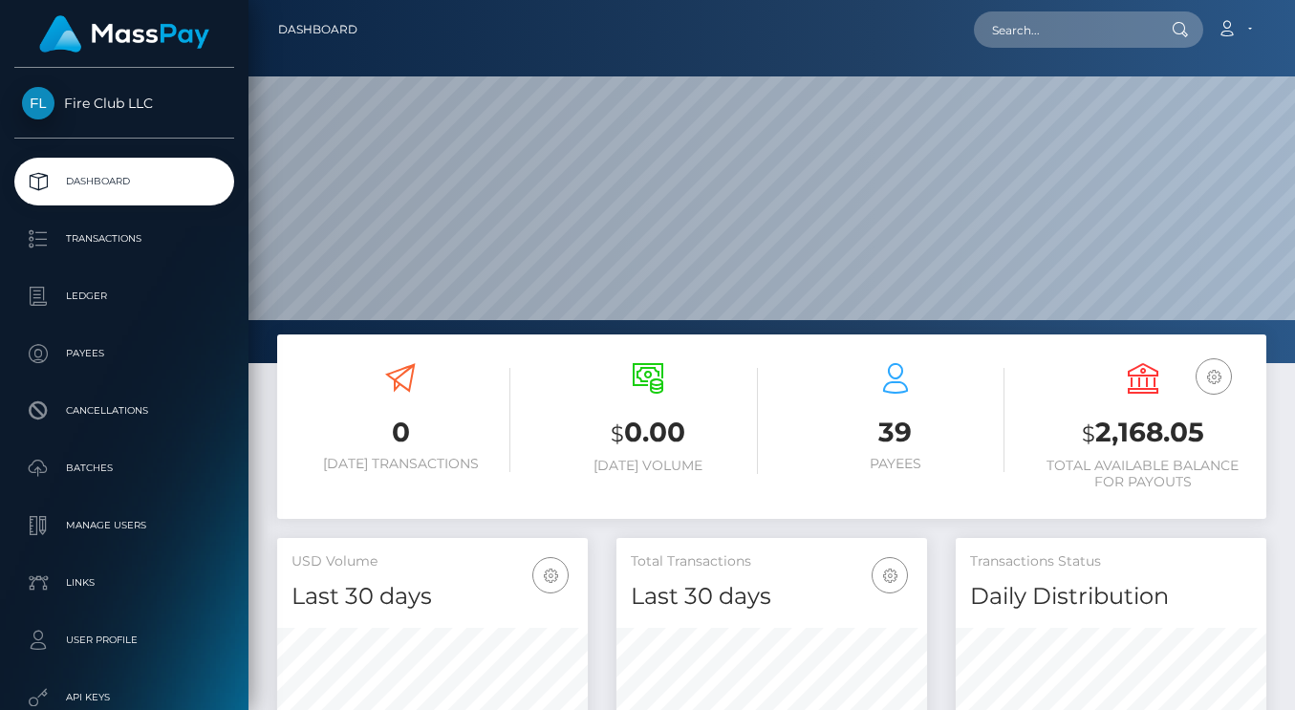
scroll to position [337, 311]
click at [89, 282] on p "Ledger" at bounding box center [124, 296] width 204 height 29
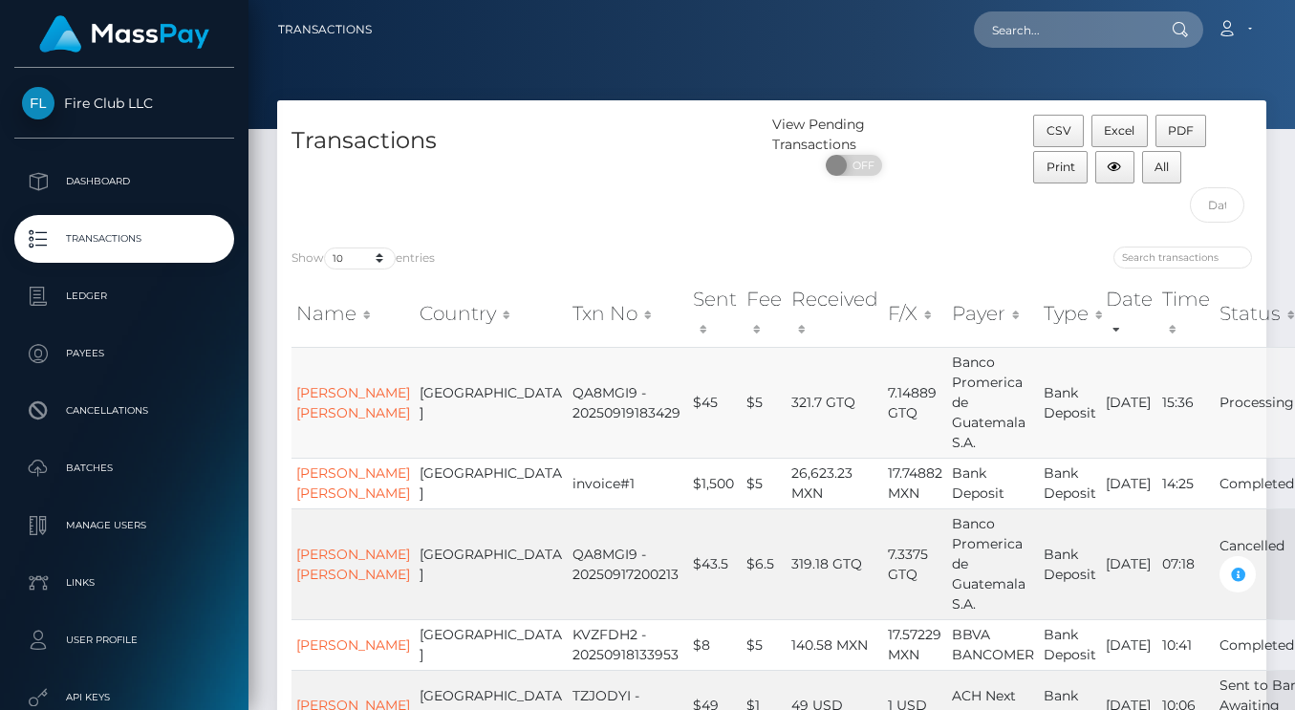
click at [423, 422] on td "[GEOGRAPHIC_DATA]" at bounding box center [491, 402] width 153 height 111
click at [415, 399] on td "[GEOGRAPHIC_DATA]" at bounding box center [491, 402] width 153 height 111
click at [1214, 401] on td "Processing" at bounding box center [1263, 402] width 99 height 111
click at [1039, 402] on td "Bank Deposit" at bounding box center [1070, 402] width 62 height 111
click at [1214, 414] on td "Processing" at bounding box center [1263, 402] width 99 height 111
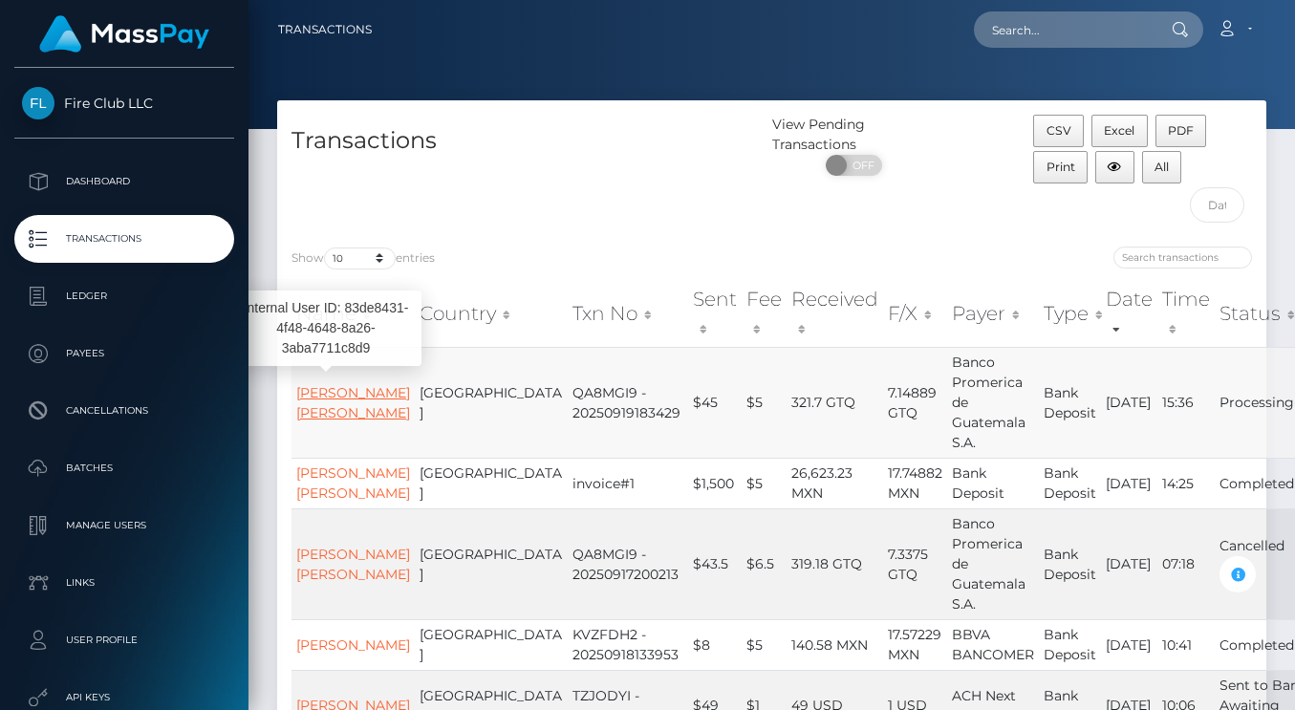
click at [316, 409] on link "José Luis Cordova Tercero" at bounding box center [353, 402] width 114 height 37
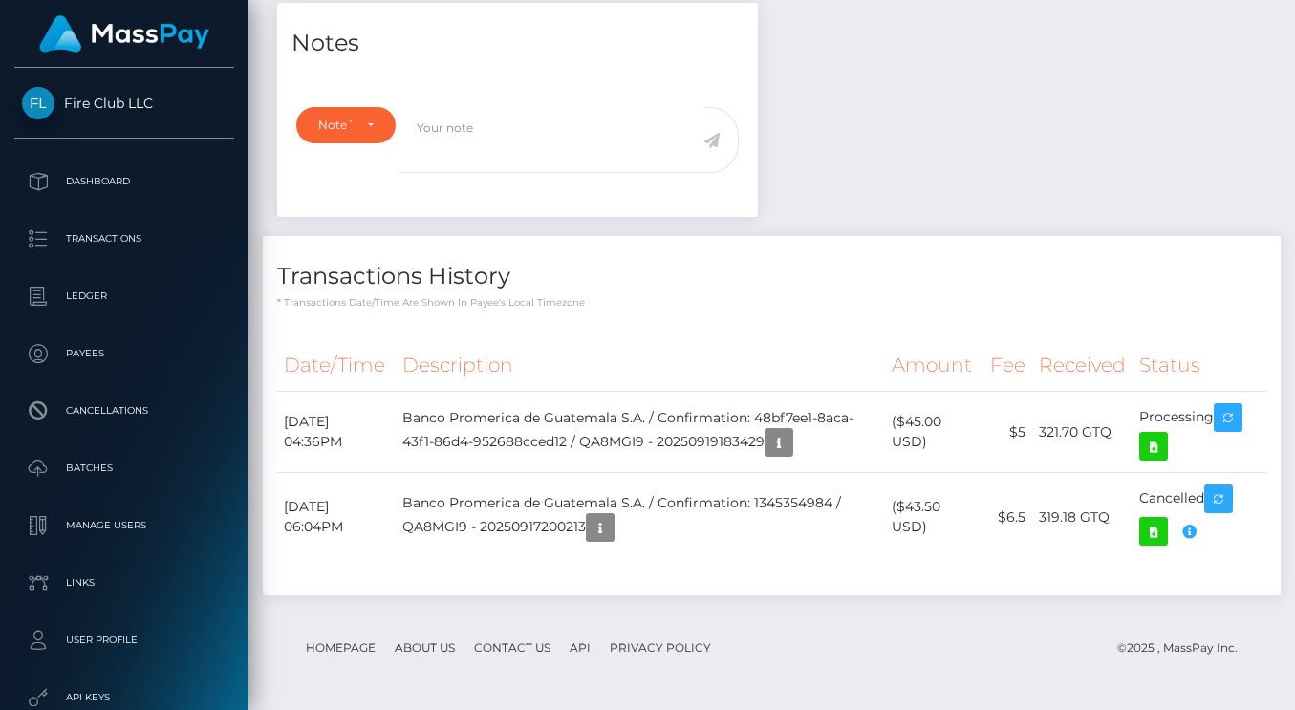
scroll to position [686, 0]
click at [1201, 538] on icon "button" at bounding box center [1189, 532] width 23 height 24
click at [1196, 531] on icon "button" at bounding box center [1189, 532] width 23 height 24
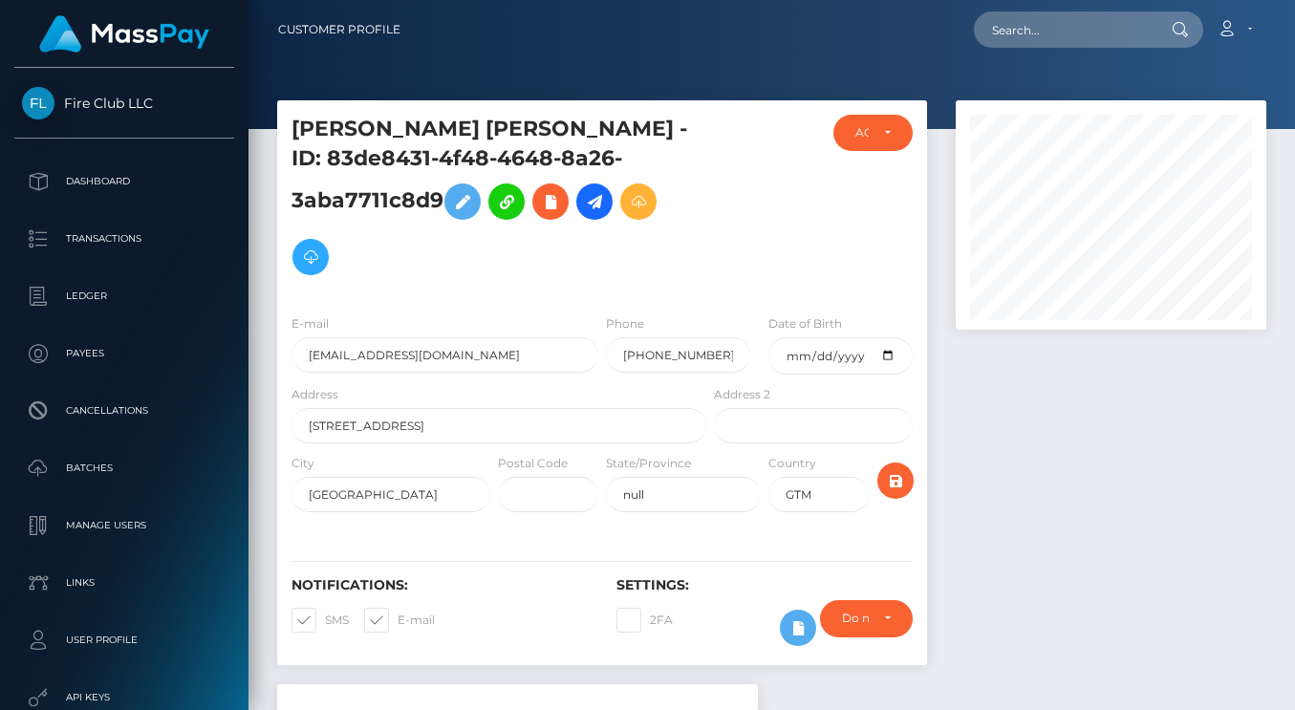
scroll to position [0, 0]
click at [98, 167] on p "Dashboard" at bounding box center [124, 181] width 204 height 29
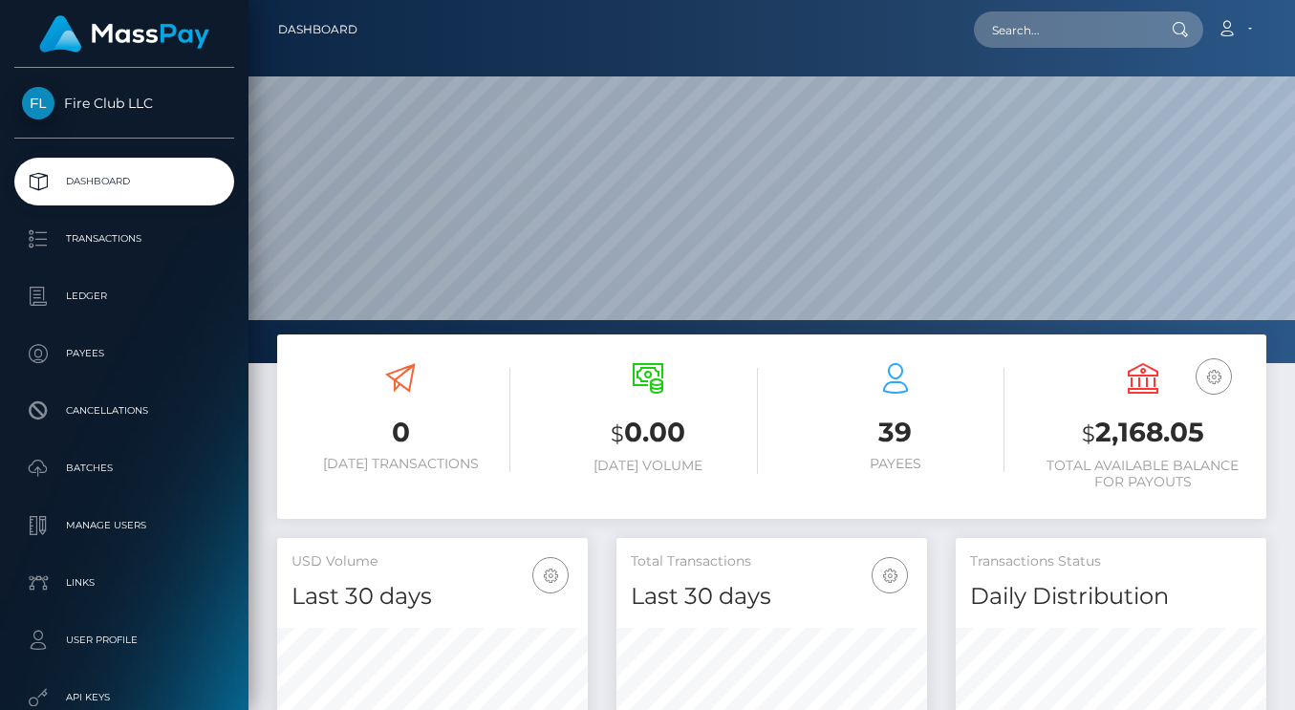
scroll to position [337, 311]
